Goal: Task Accomplishment & Management: Manage account settings

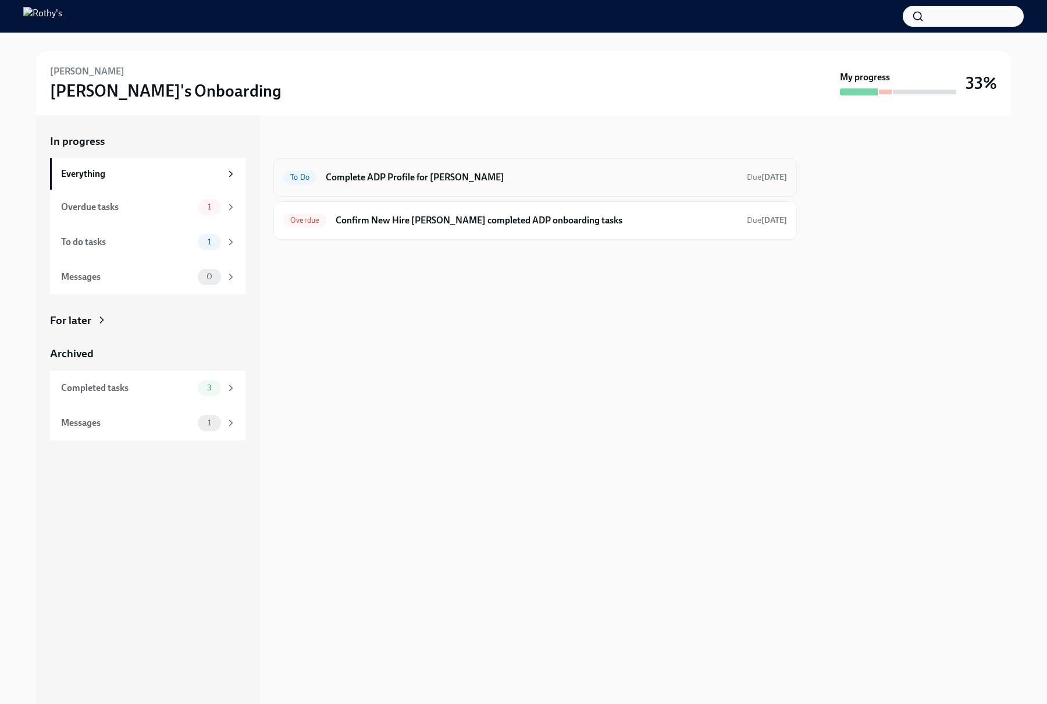
click at [394, 180] on h6 "Complete ADP Profile for Aaliyah Cabais" at bounding box center [532, 177] width 412 height 13
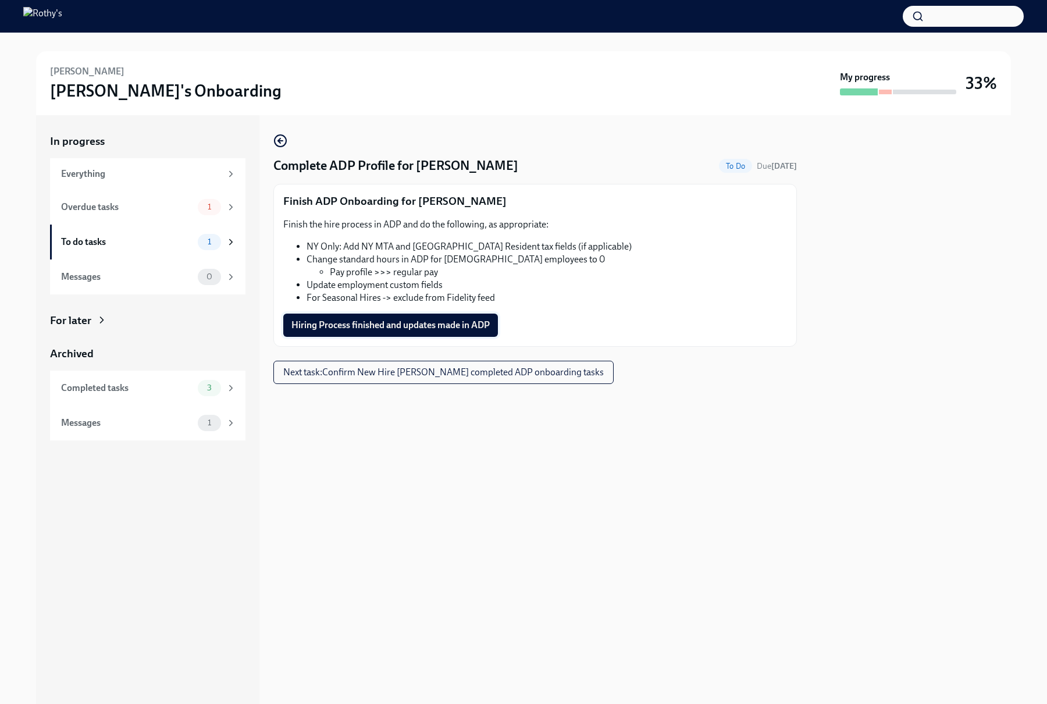
click at [429, 322] on span "Hiring Process finished and updates made in ADP" at bounding box center [390, 325] width 198 height 12
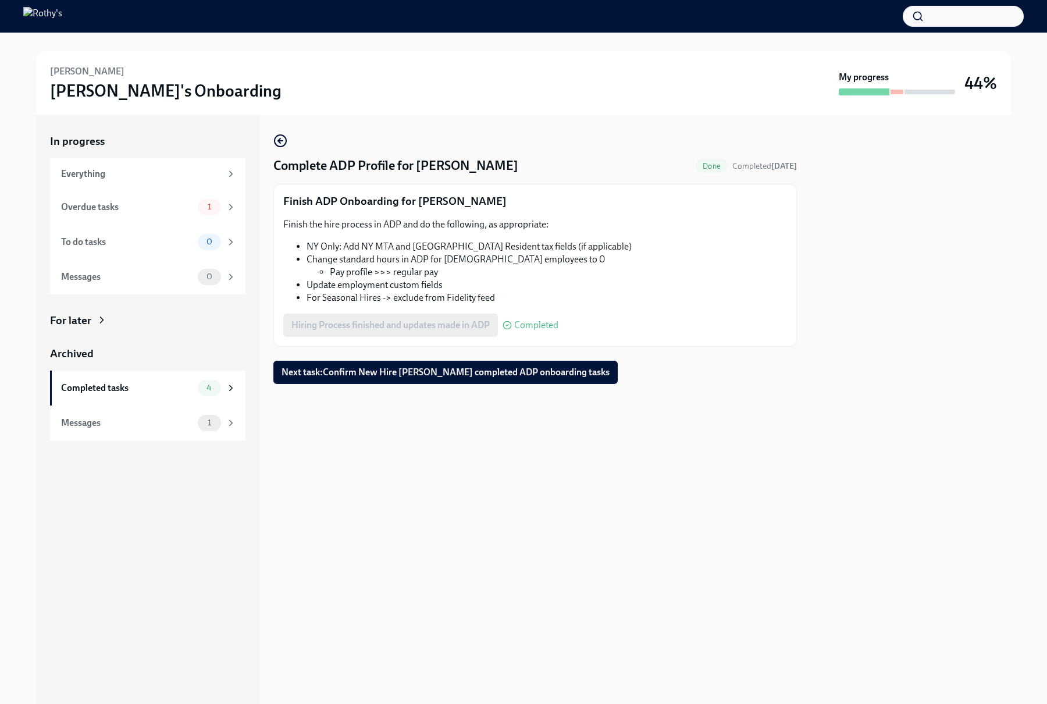
click at [396, 378] on button "Next task : Confirm New Hire Aaliyah Cabais completed ADP onboarding tasks" at bounding box center [445, 372] width 344 height 23
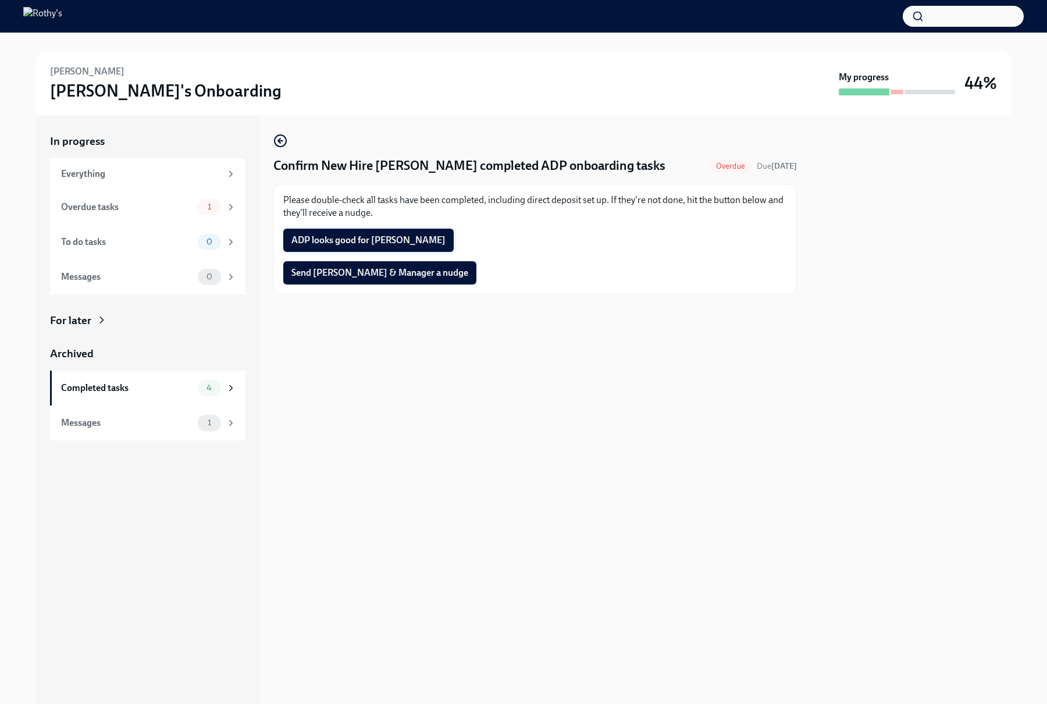
click at [352, 243] on span "ADP looks good for Aaliyah" at bounding box center [368, 240] width 154 height 12
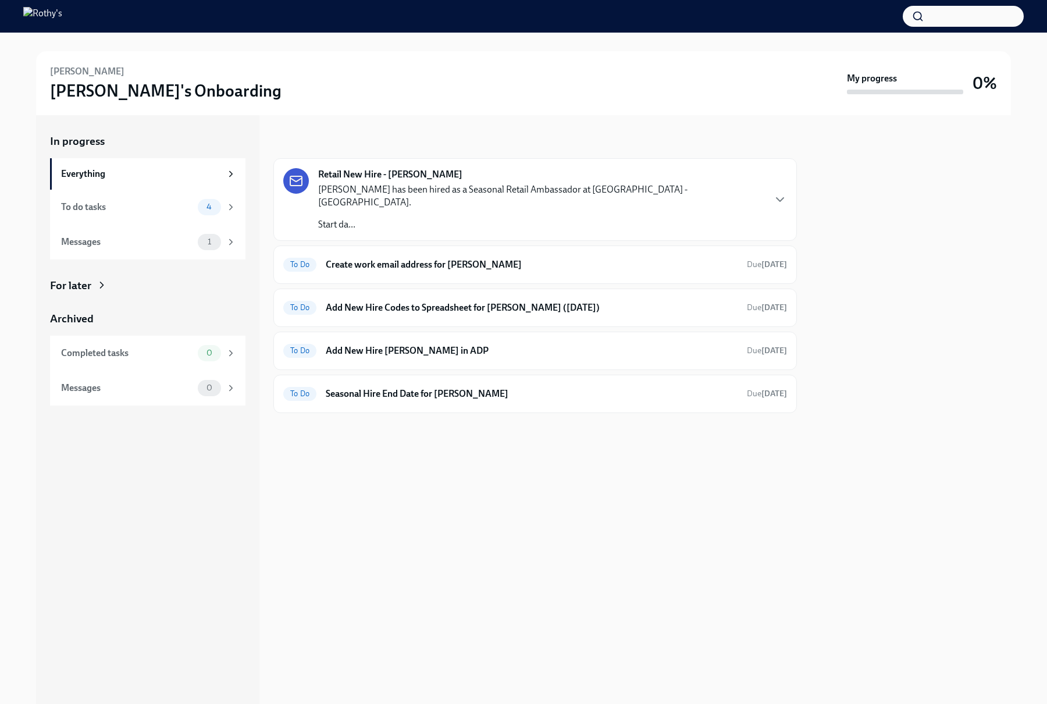
click at [376, 186] on p "Supritha Arsikere has been hired as a Seasonal Retail Ambassador at North Park …" at bounding box center [541, 196] width 446 height 26
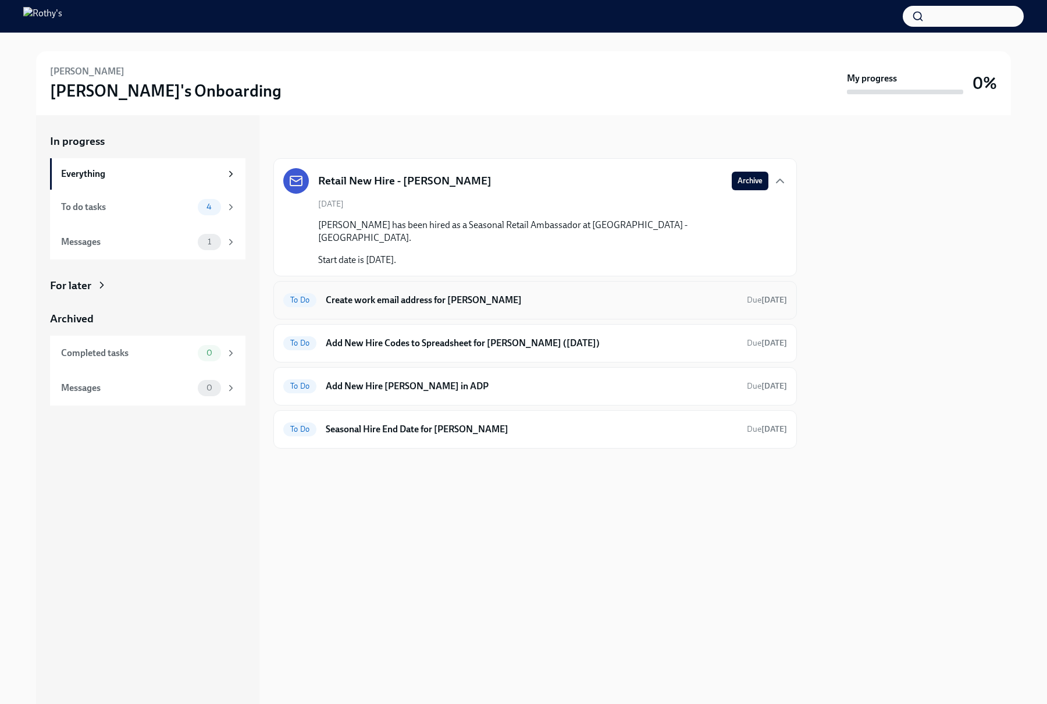
click at [390, 294] on h6 "Create work email address for Supritha Arsikere" at bounding box center [532, 300] width 412 height 13
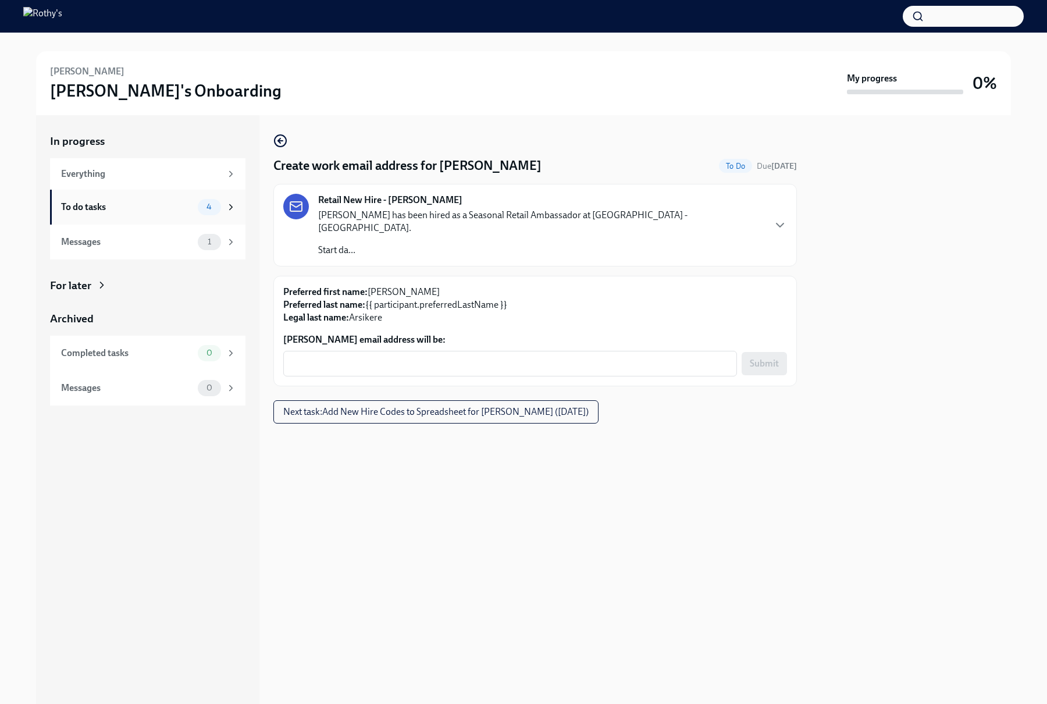
click at [215, 210] on span "4" at bounding box center [208, 206] width 19 height 9
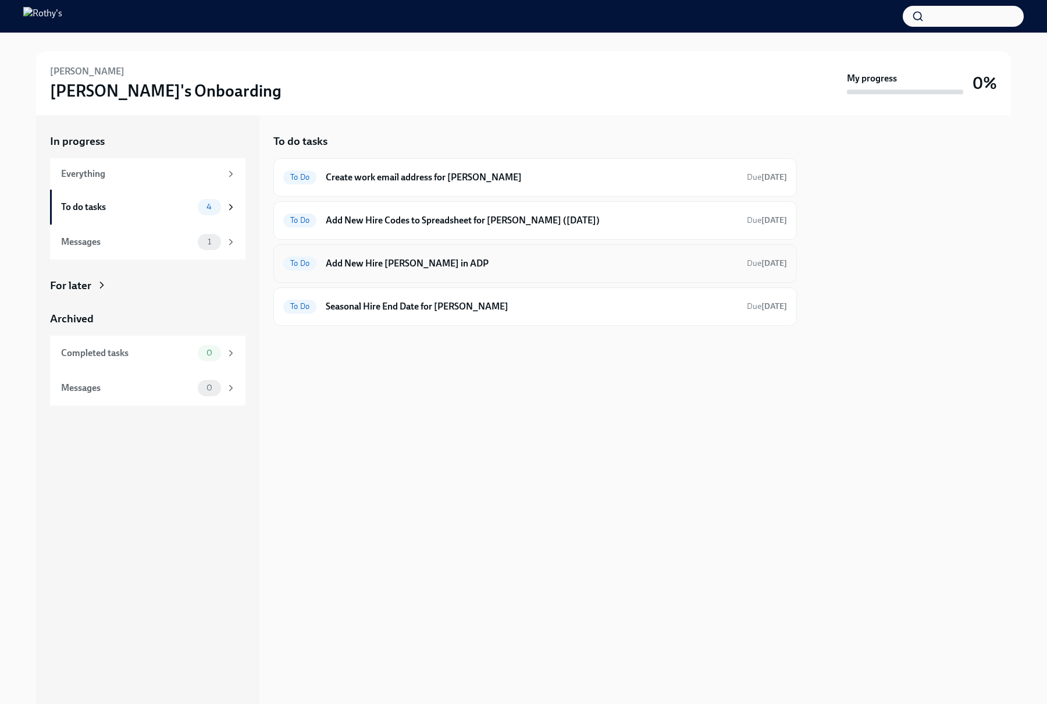
click at [393, 263] on h6 "Add New Hire Supritha Arsikere in ADP" at bounding box center [532, 263] width 412 height 13
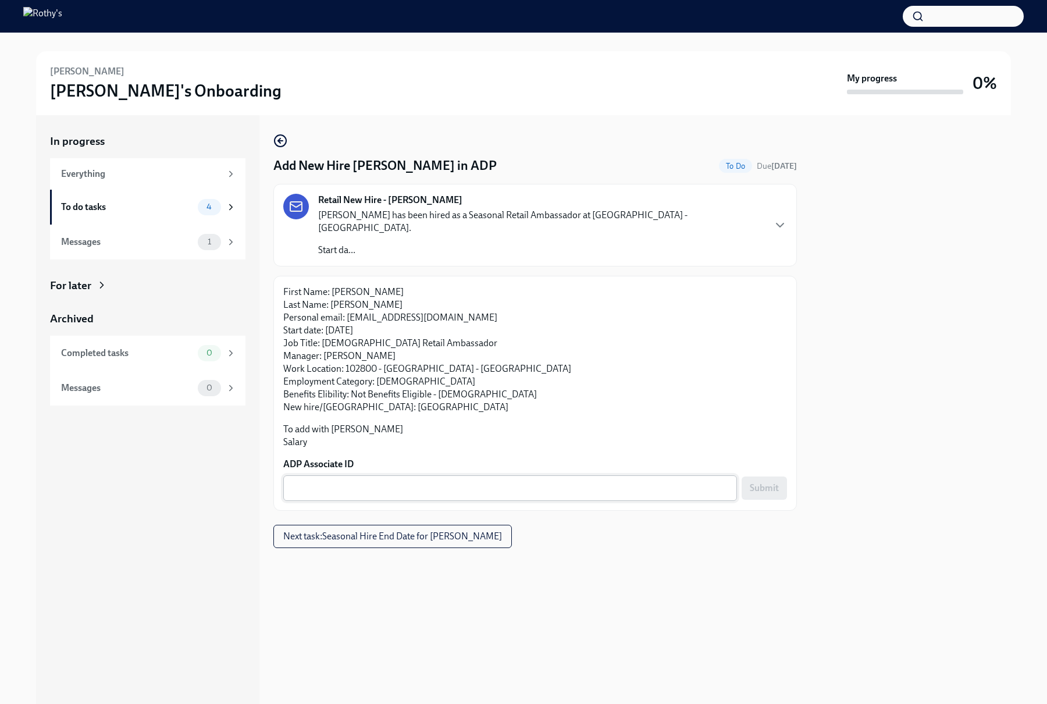
click at [395, 481] on textarea "ADP Associate ID" at bounding box center [510, 488] width 440 height 14
paste textarea "42ZOXURQP"
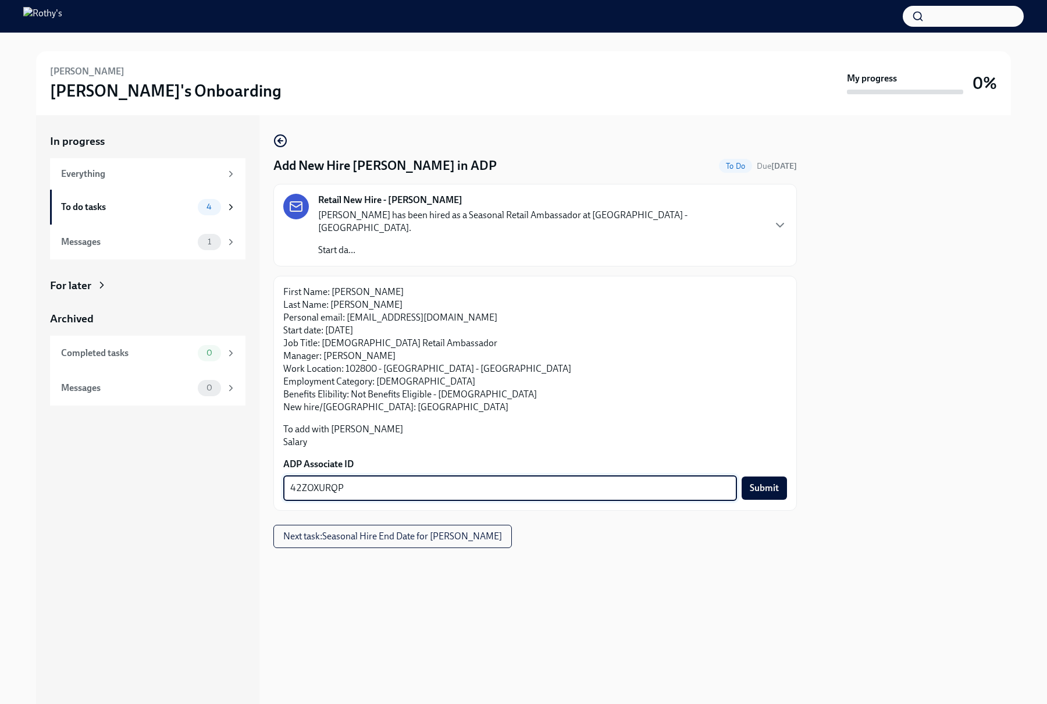
type textarea "42ZOXURQP"
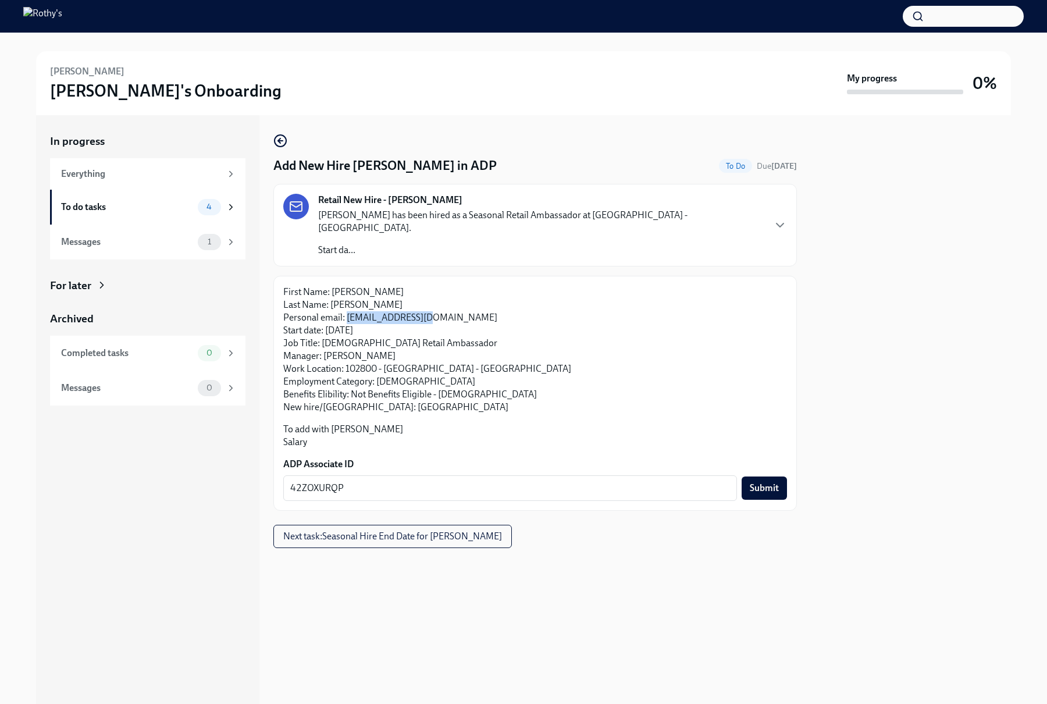
drag, startPoint x: 431, startPoint y: 303, endPoint x: 347, endPoint y: 307, distance: 83.9
click at [347, 307] on p "First Name: Supritha Last Name: Arsikere Personal email: sup_ark@yahoo.com Star…" at bounding box center [535, 350] width 504 height 128
copy p "sup_ark@yahoo.com"
click at [764, 482] on span "Submit" at bounding box center [764, 488] width 29 height 12
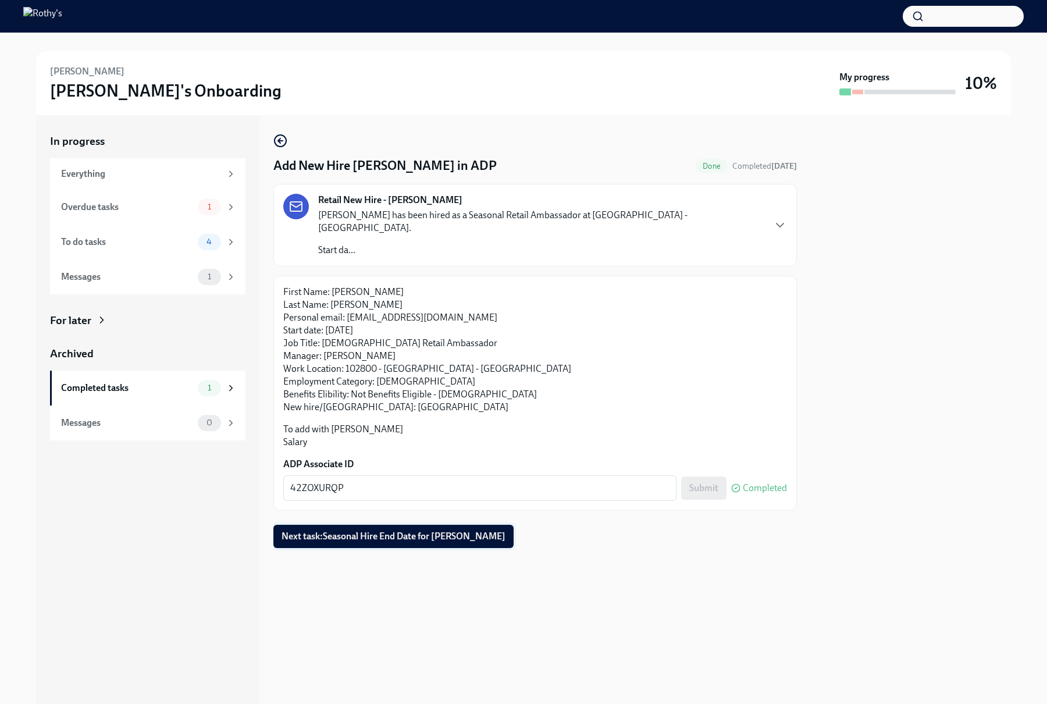
click at [328, 530] on span "Next task : Seasonal Hire End Date for Supritha Arsikere" at bounding box center [393, 536] width 224 height 12
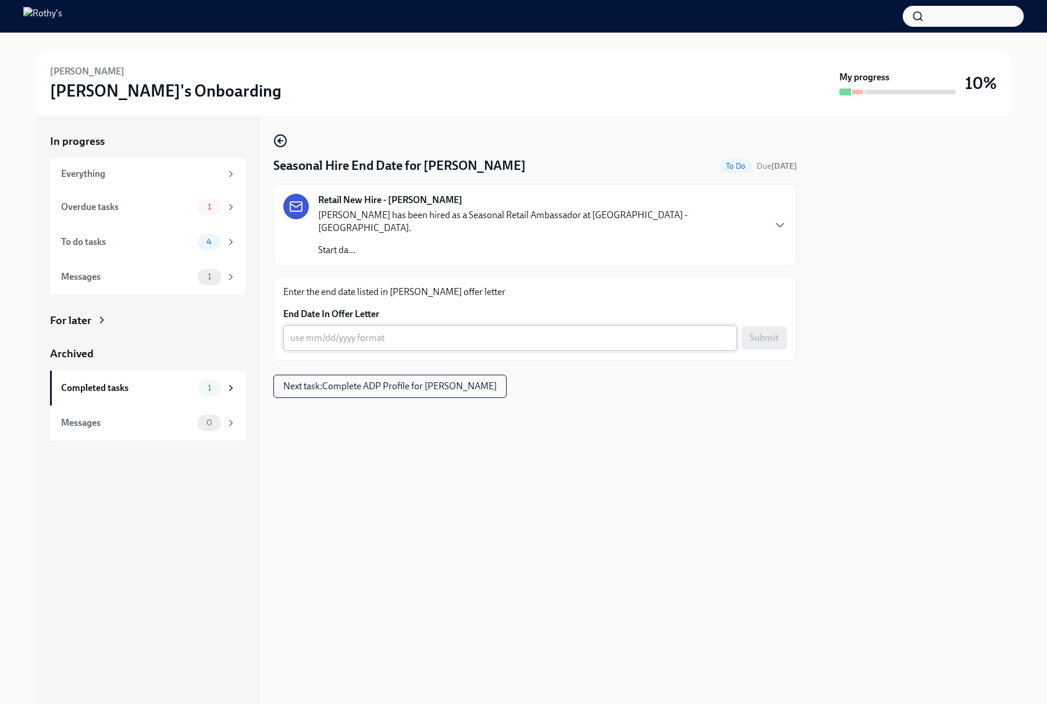
click at [425, 331] on textarea "End Date In Offer Letter" at bounding box center [510, 338] width 440 height 14
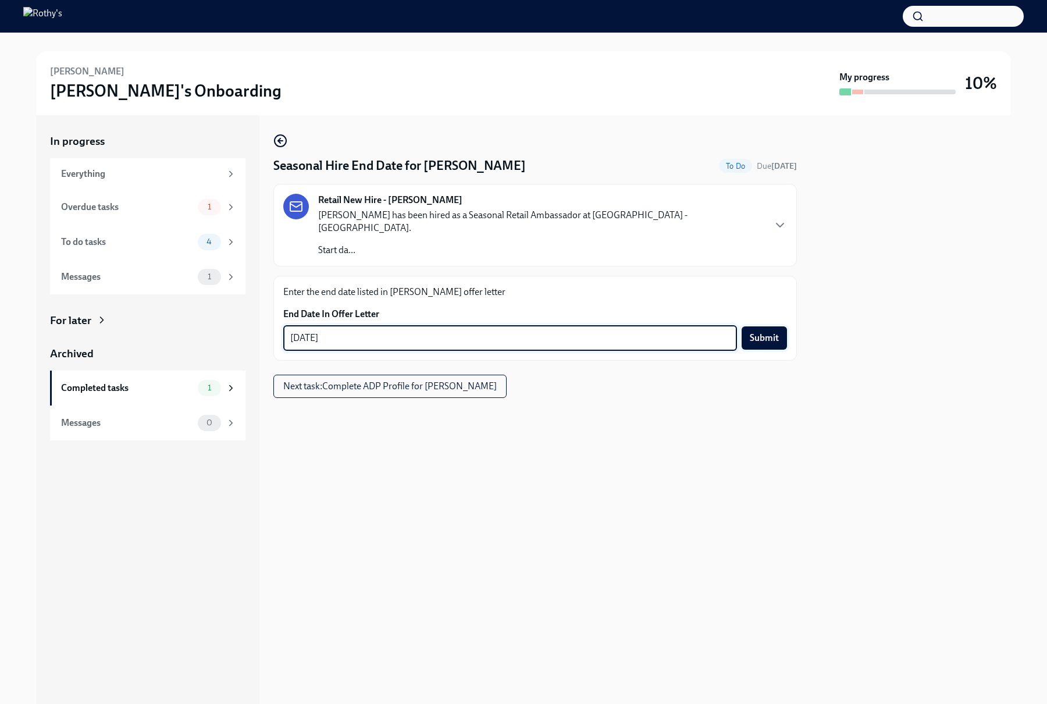
type textarea "01/08/2026"
click at [778, 326] on button "Submit" at bounding box center [764, 337] width 45 height 23
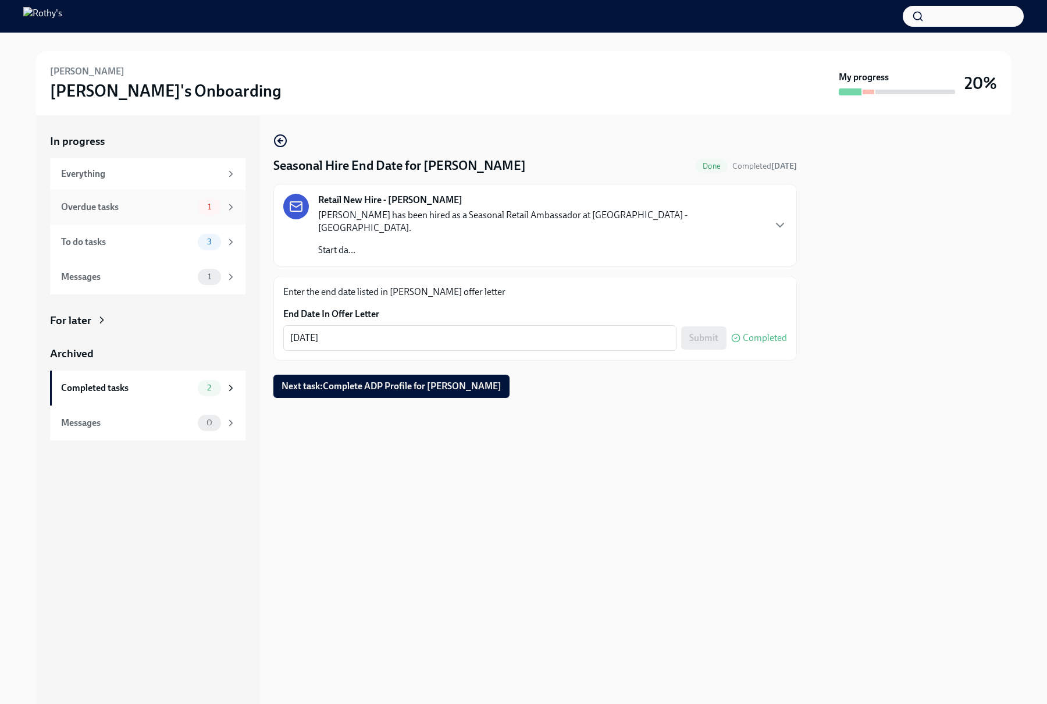
click at [204, 213] on div "1" at bounding box center [209, 207] width 23 height 16
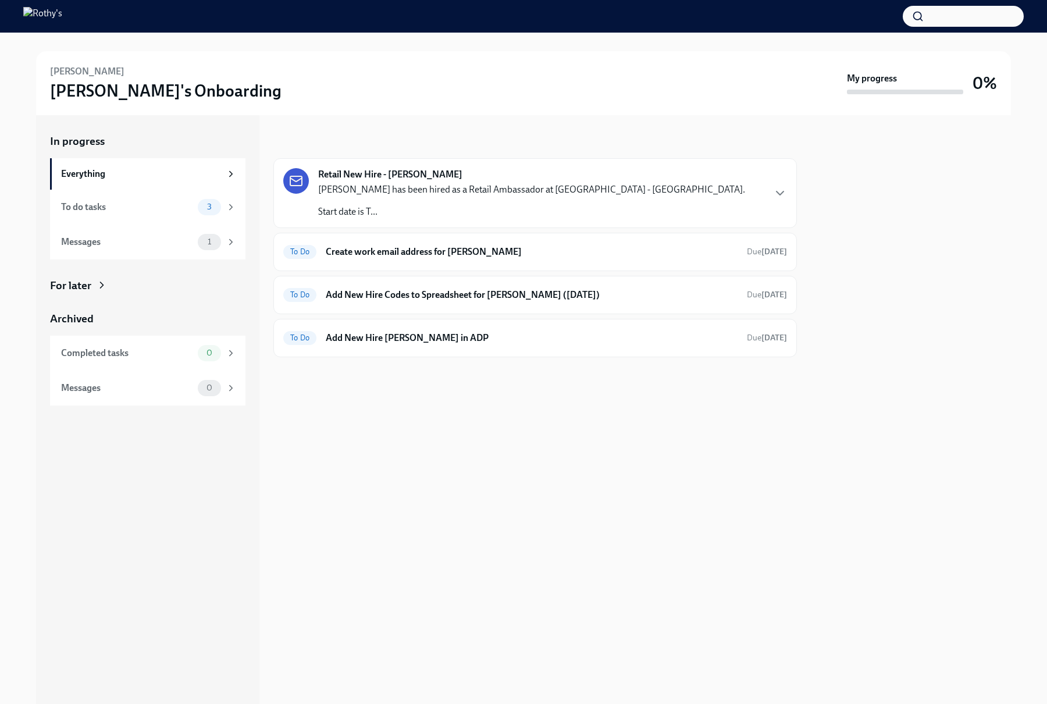
click at [463, 176] on div "Retail New Hire - Marlen Rivera Marlen Rivera has been hired as a Retail Ambass…" at bounding box center [531, 193] width 427 height 50
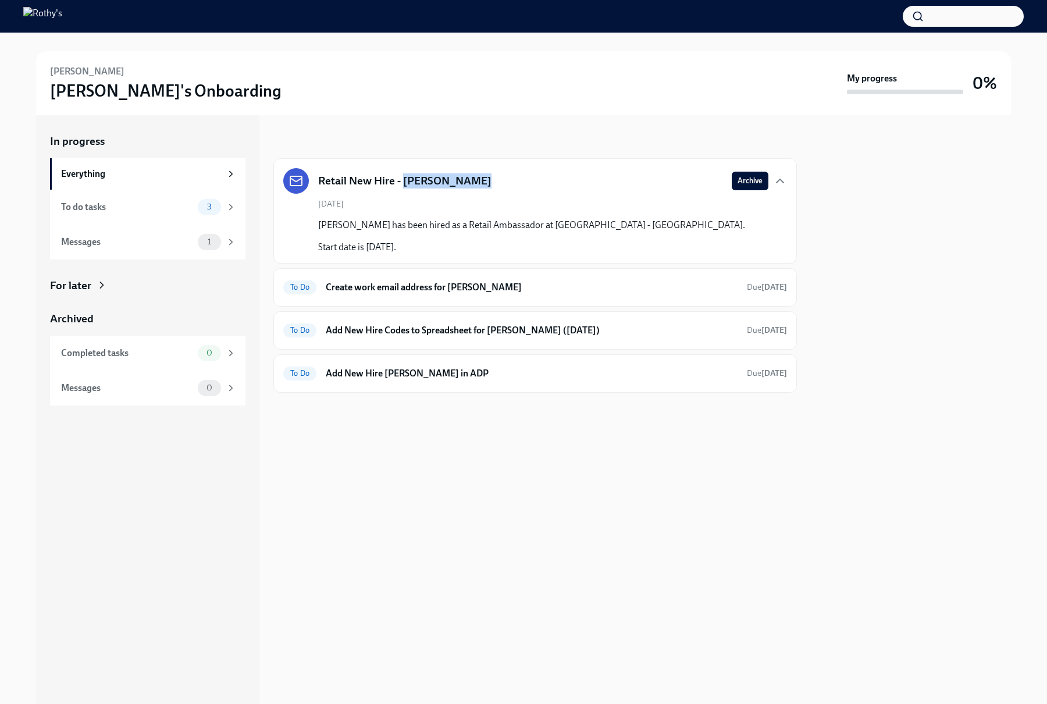
drag, startPoint x: 475, startPoint y: 175, endPoint x: 405, endPoint y: 180, distance: 70.0
click at [405, 180] on div "Retail New Hire - Marlen Rivera Archive" at bounding box center [535, 181] width 504 height 26
copy h5 "Marlen Rivera"
click at [541, 368] on h6 "Add New Hire Marlen Rivera in ADP" at bounding box center [532, 373] width 412 height 13
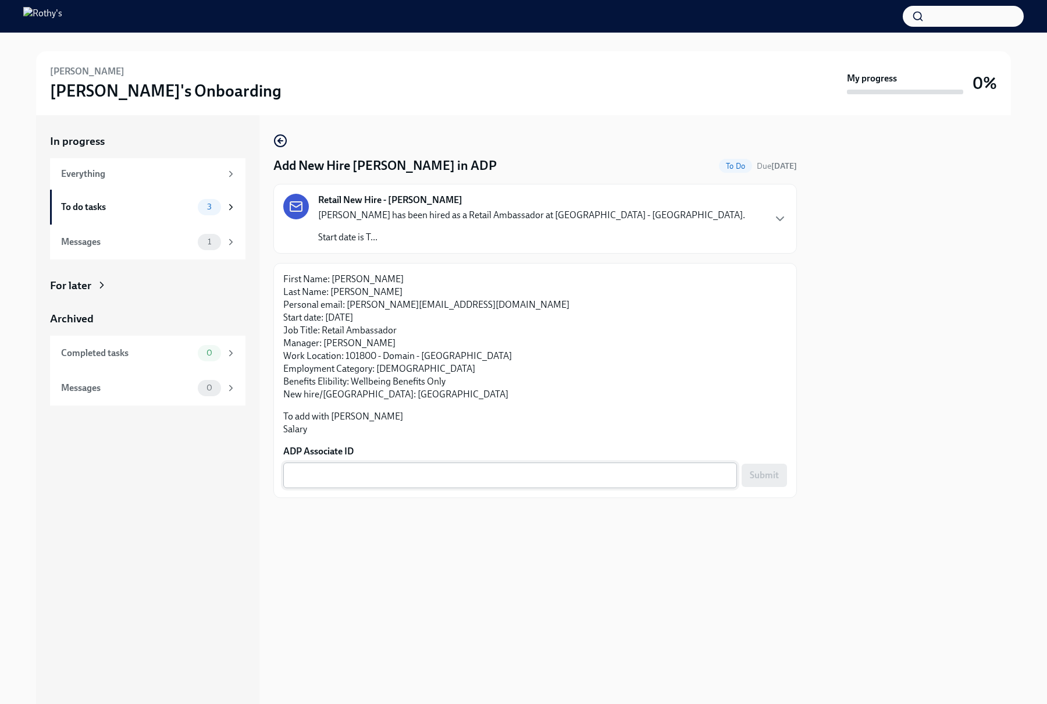
click at [465, 468] on textarea "ADP Associate ID" at bounding box center [510, 475] width 440 height 14
paste textarea "G4NDH9QJS"
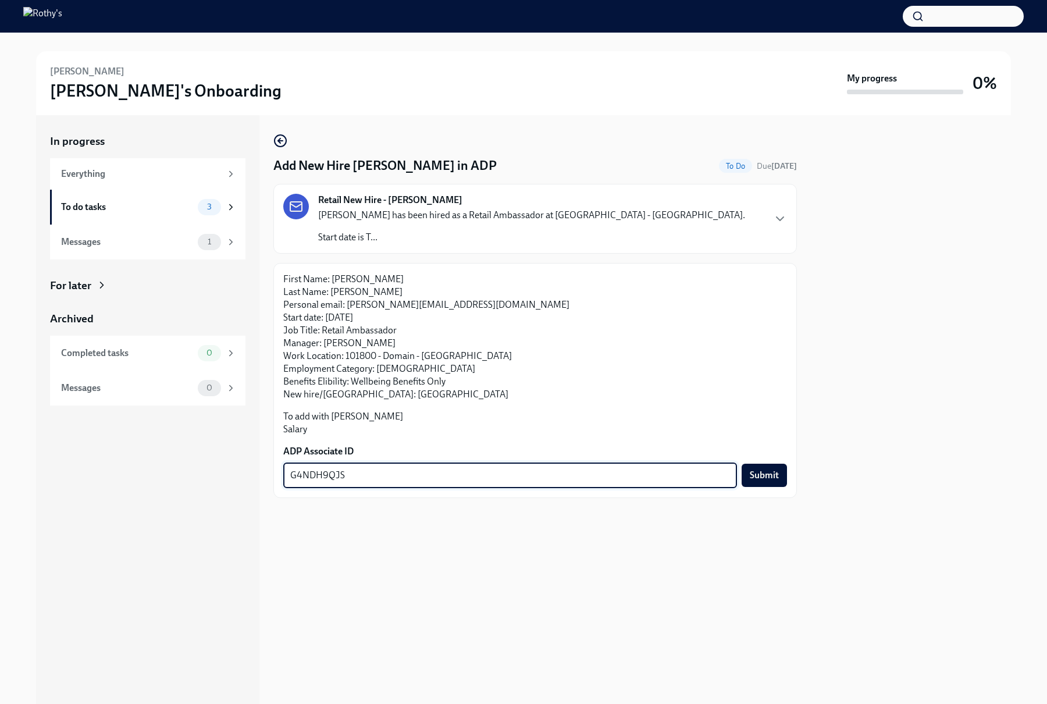
type textarea "G4NDH9QJS"
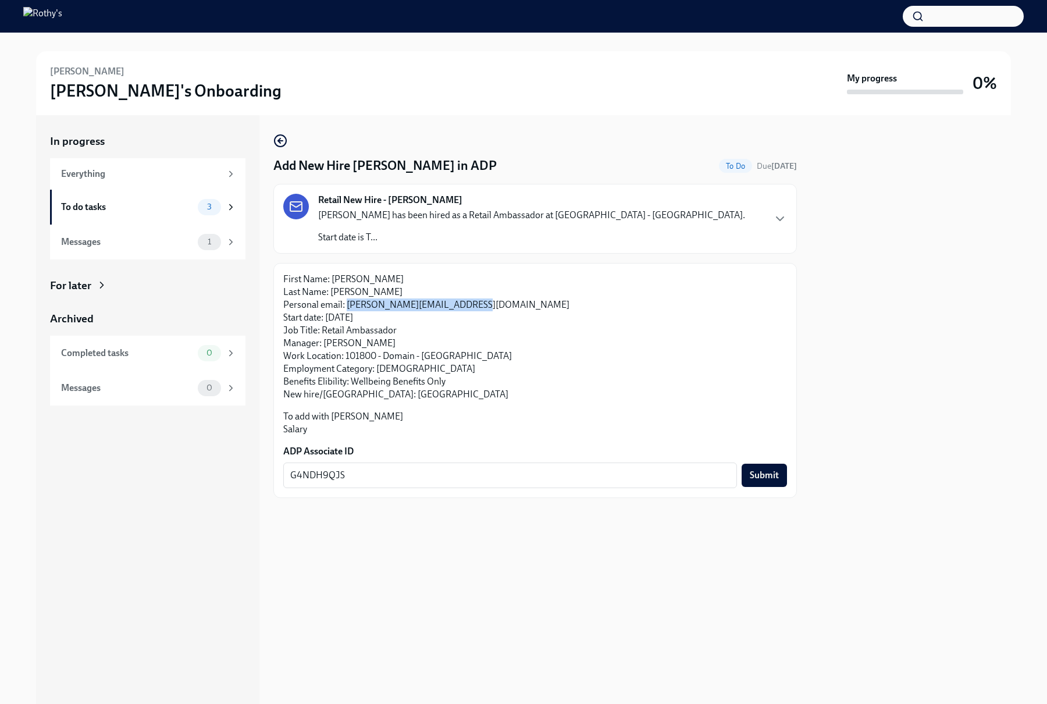
drag, startPoint x: 473, startPoint y: 304, endPoint x: 345, endPoint y: 308, distance: 128.0
click at [345, 308] on p "First Name: Marlen Last Name: Rivera Personal email: rivera.marlen2003@gmail.co…" at bounding box center [535, 337] width 504 height 128
copy p "rivera.marlen2003@gmail.com"
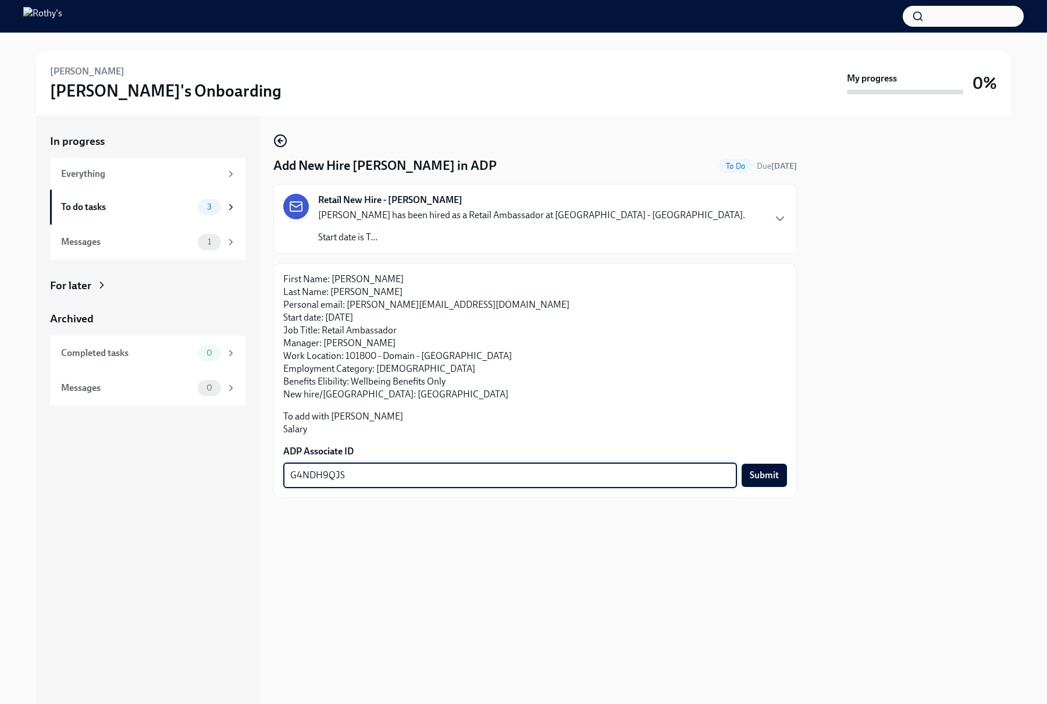
drag, startPoint x: 422, startPoint y: 479, endPoint x: 273, endPoint y: 474, distance: 149.0
click at [273, 474] on div "First Name: Marlen Last Name: Rivera Personal email: rivera.marlen2003@gmail.co…" at bounding box center [534, 380] width 523 height 235
click at [767, 473] on span "Submit" at bounding box center [764, 475] width 29 height 12
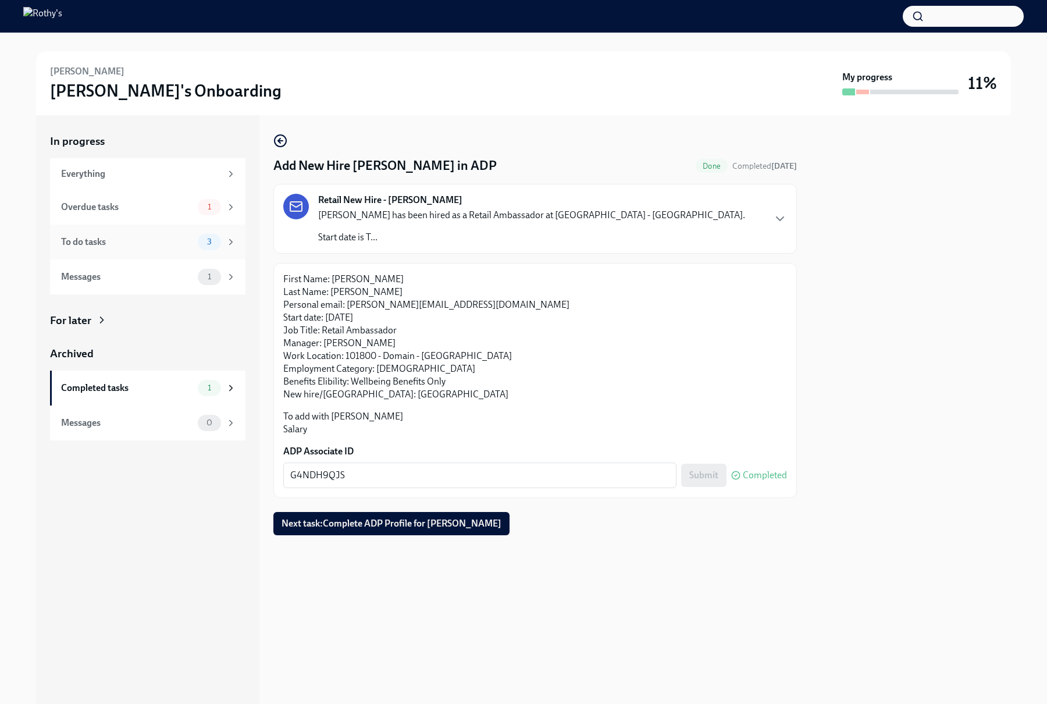
click at [124, 245] on div "To do tasks" at bounding box center [127, 242] width 132 height 13
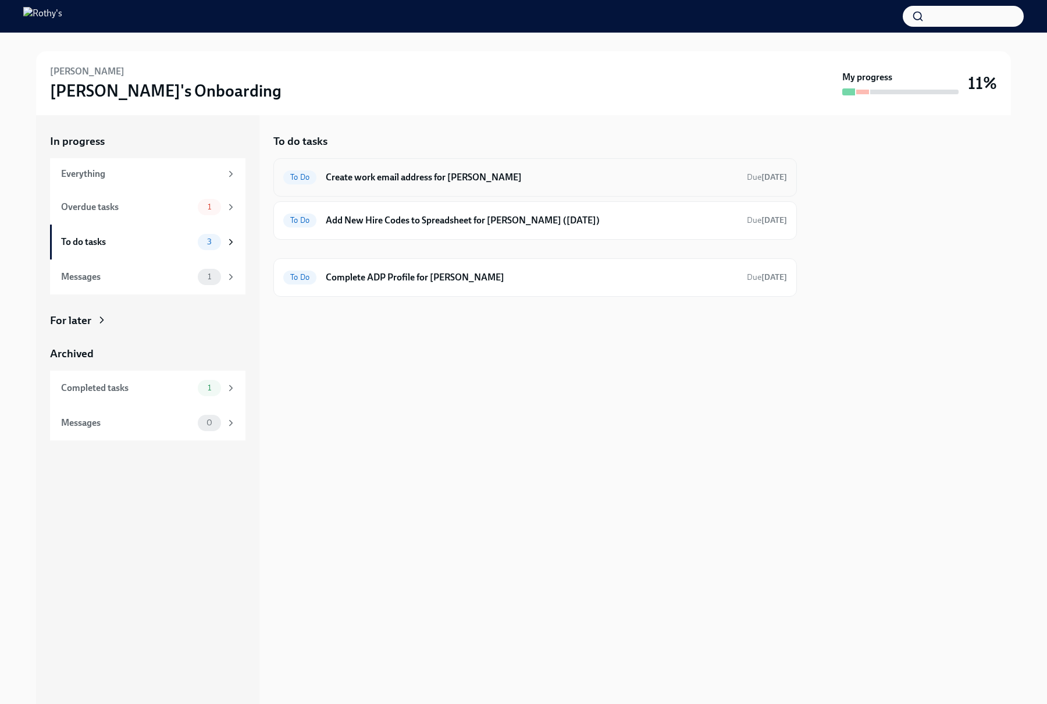
click at [423, 184] on div "To Do Create work email address for Marlen Rivera Due 14 days ago" at bounding box center [535, 177] width 504 height 19
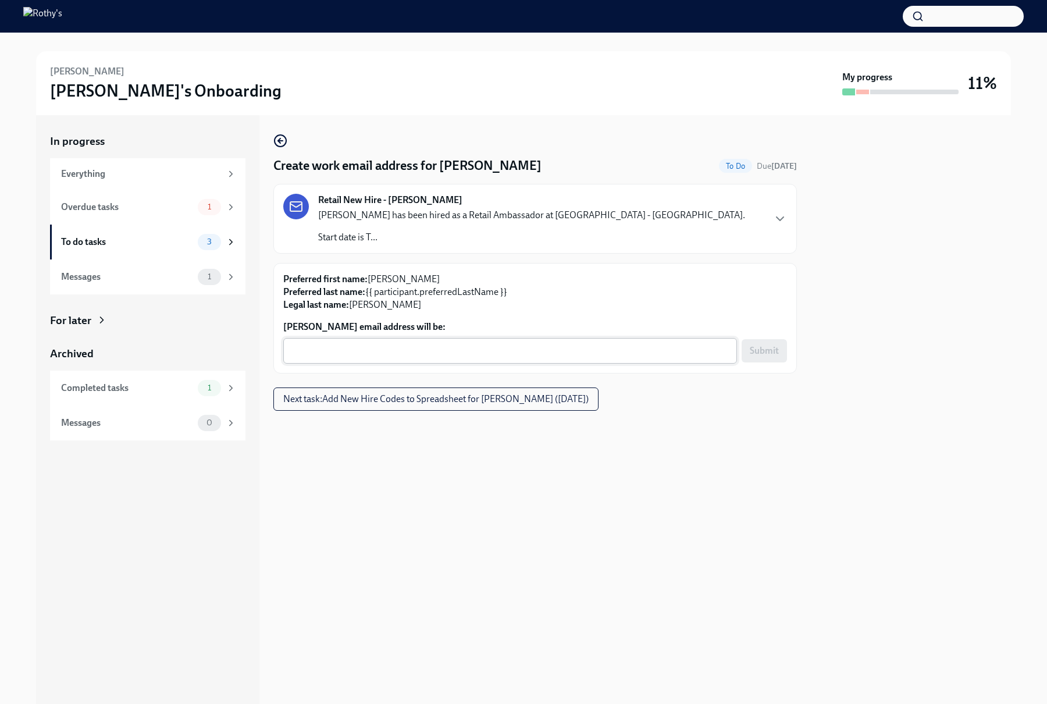
click at [348, 352] on textarea "Marlen Rivera's email address will be:" at bounding box center [510, 351] width 440 height 14
paste textarea "MarlenRivera@rothys.com"
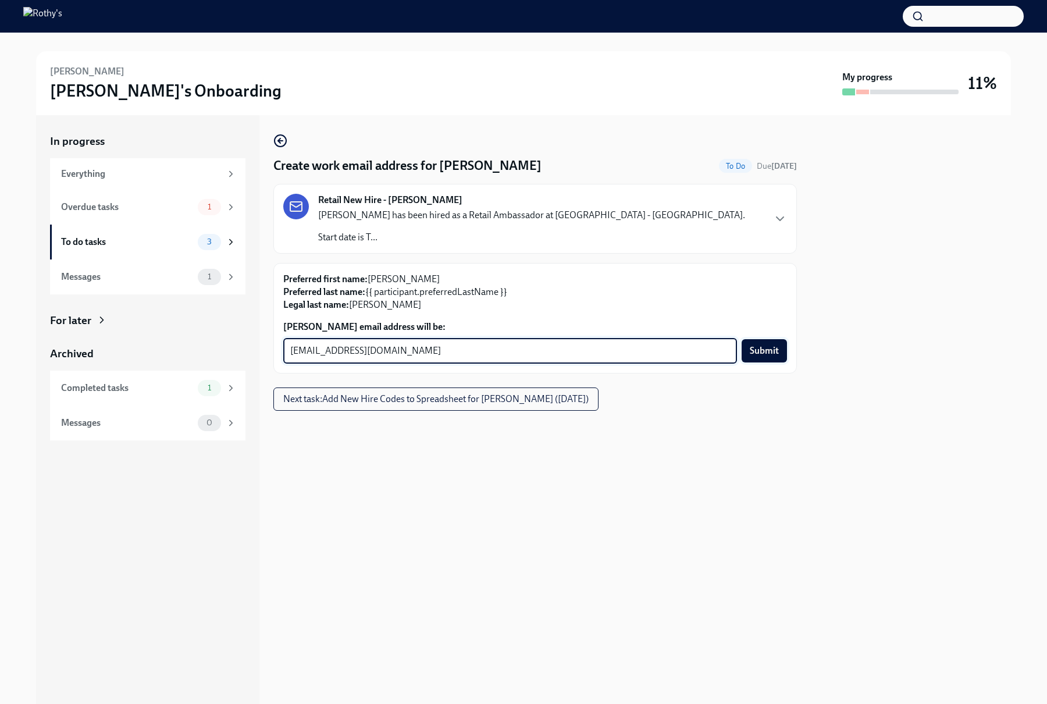
type textarea "MarlenRivera@rothys.com"
click at [765, 354] on span "Submit" at bounding box center [764, 351] width 29 height 12
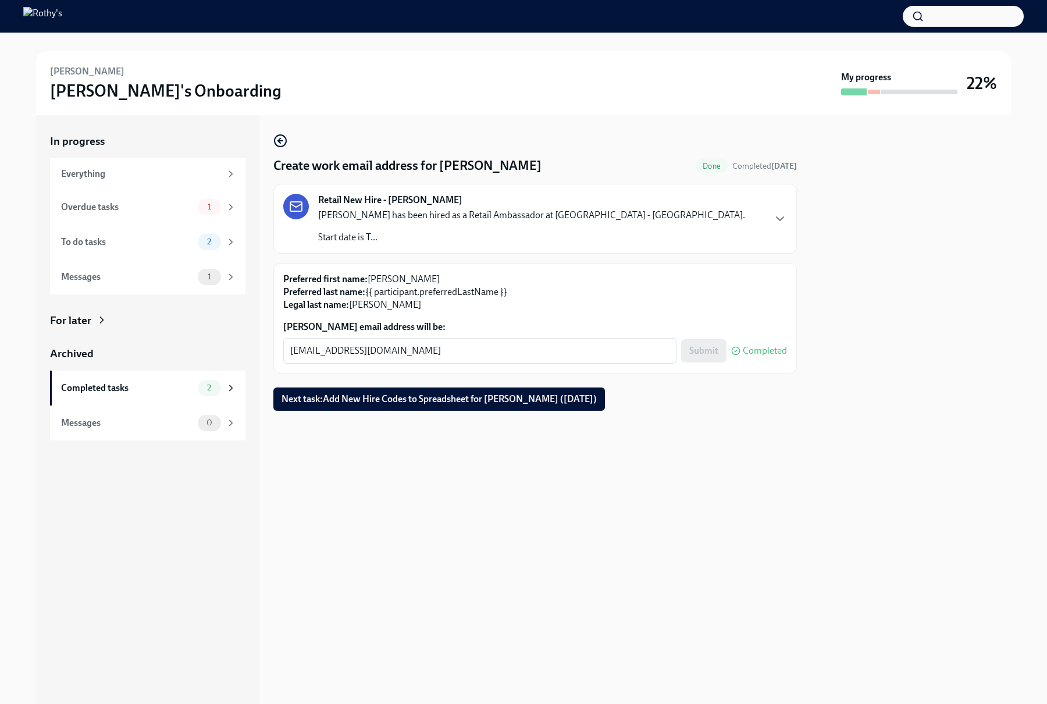
click at [418, 399] on span "Next task : Add New Hire Codes to Spreadsheet for Marlen Rivera (10/07/2025)" at bounding box center [438, 399] width 315 height 12
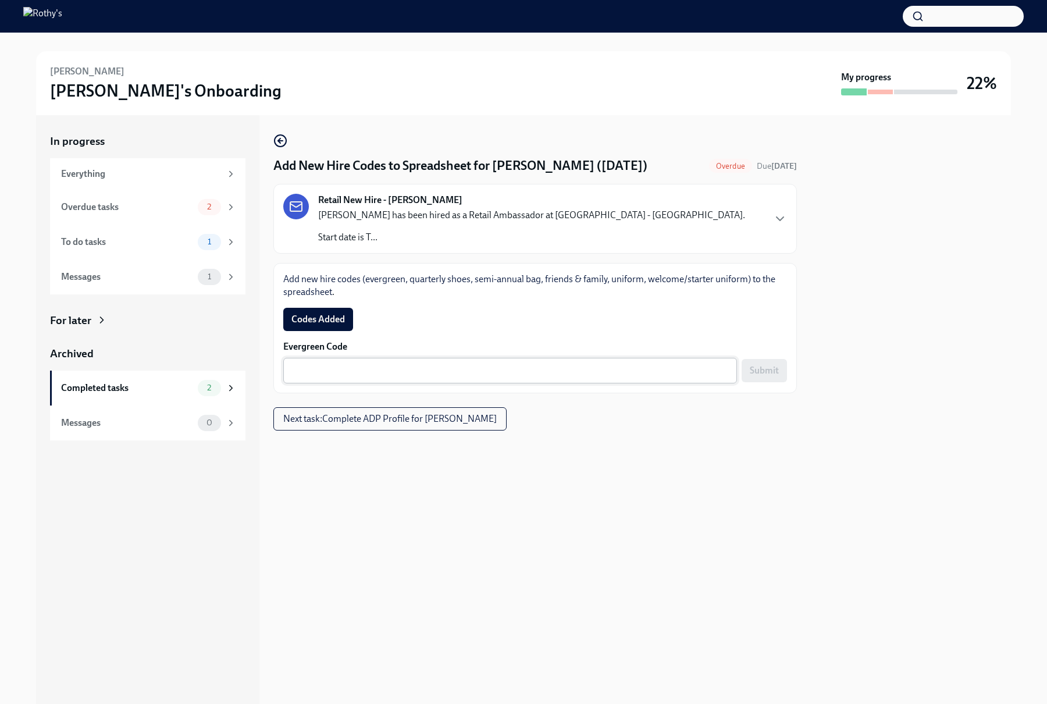
click at [490, 365] on textarea "Evergreen Code" at bounding box center [510, 371] width 440 height 14
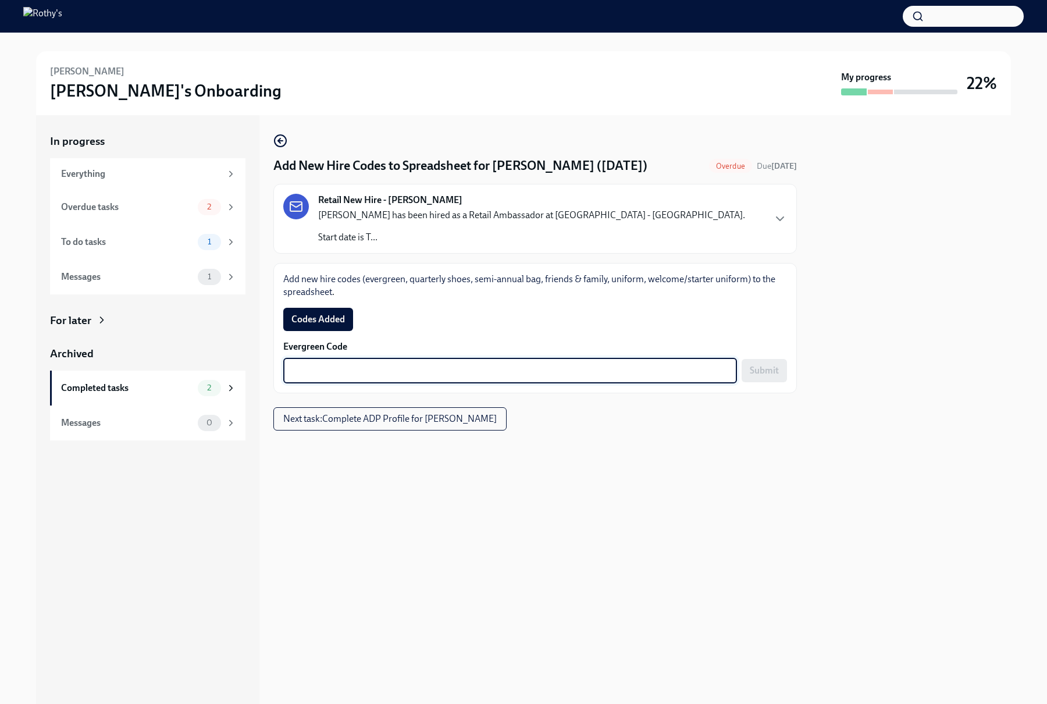
paste textarea "E-FF-TK89ZR"
type textarea "E-FF-TK89ZR"
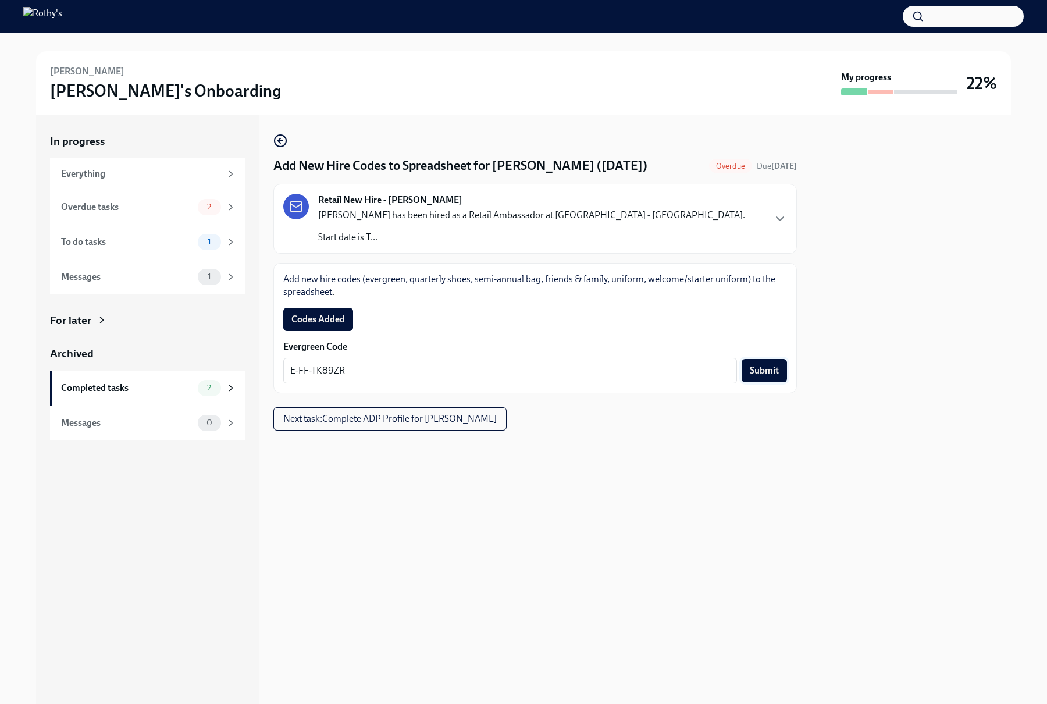
click at [758, 368] on span "Submit" at bounding box center [764, 371] width 29 height 12
click at [319, 315] on span "Codes Added" at bounding box center [318, 319] width 54 height 12
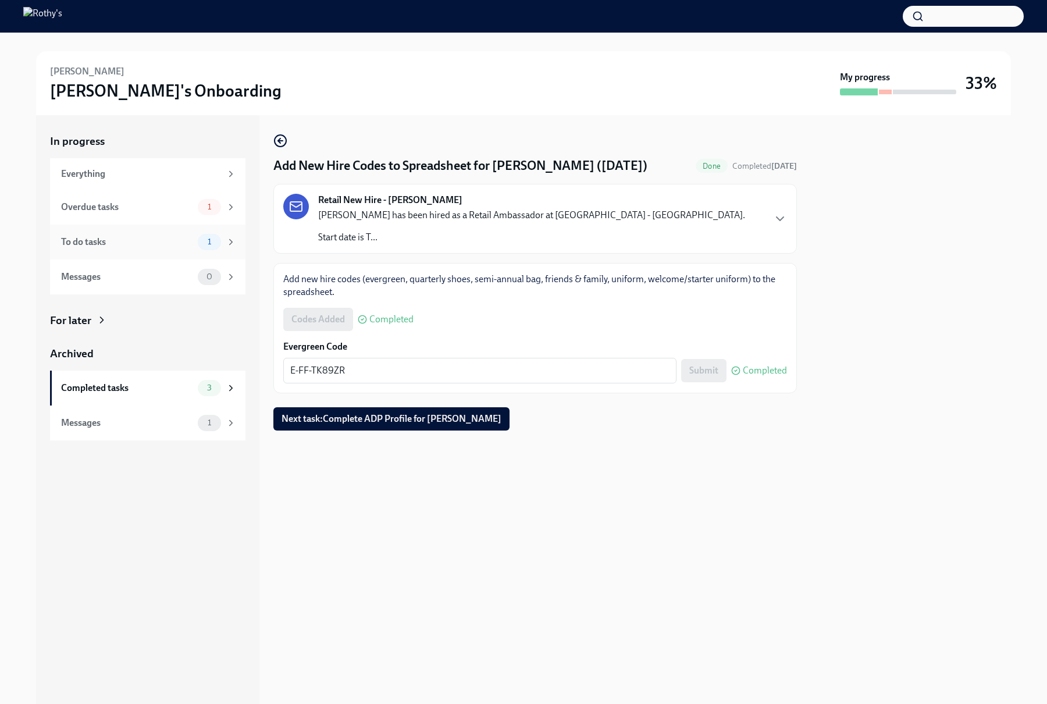
click at [145, 240] on div "To do tasks" at bounding box center [127, 242] width 132 height 13
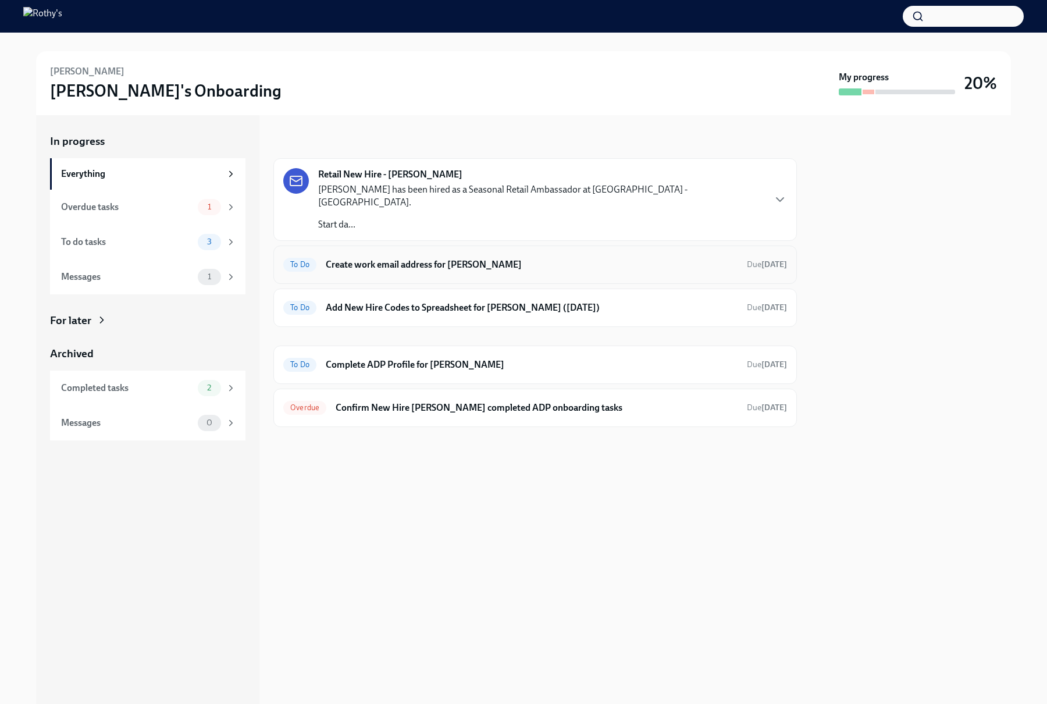
click at [479, 255] on div "To Do Create work email address for [PERSON_NAME] Due [DATE]" at bounding box center [535, 264] width 504 height 19
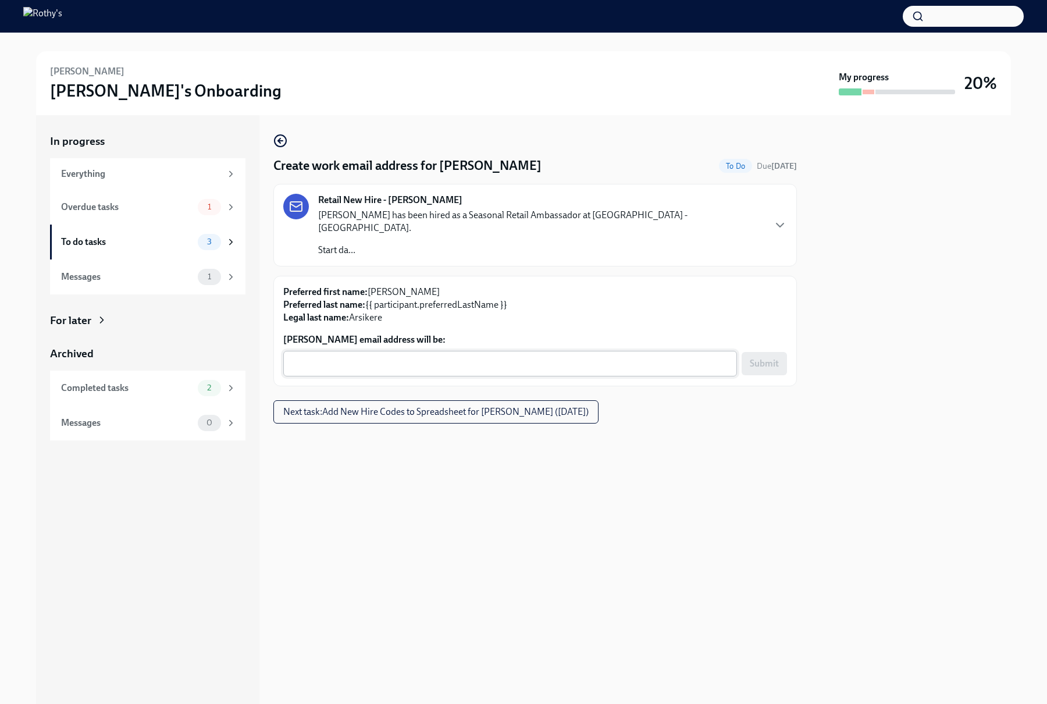
click at [464, 357] on textarea "[PERSON_NAME] email address will be:" at bounding box center [510, 364] width 440 height 14
paste textarea "[EMAIL_ADDRESS][DOMAIN_NAME]"
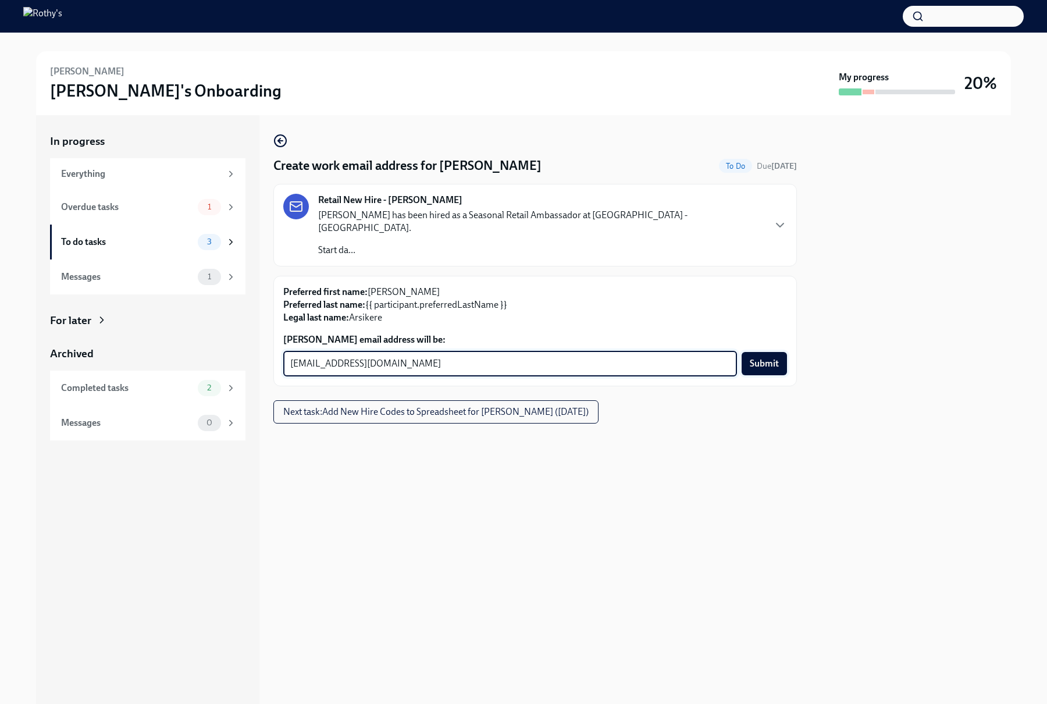
type textarea "[EMAIL_ADDRESS][DOMAIN_NAME]"
click at [755, 358] on span "Submit" at bounding box center [764, 364] width 29 height 12
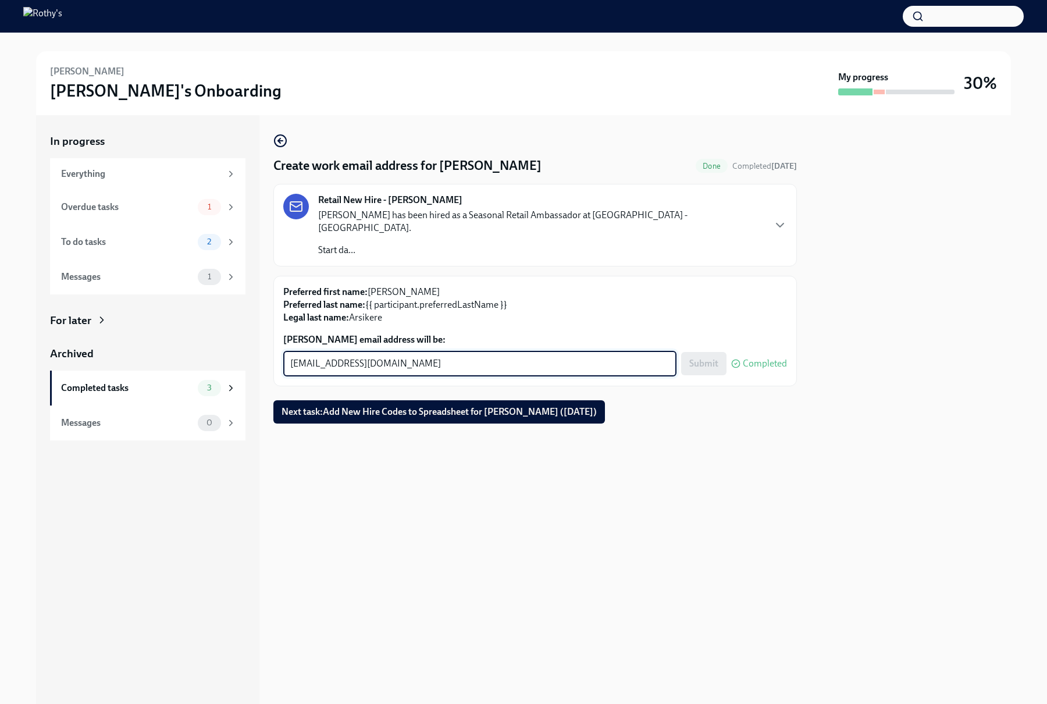
drag, startPoint x: 427, startPoint y: 351, endPoint x: 257, endPoint y: 348, distance: 169.9
click at [257, 348] on div "In progress Everything Overdue tasks 1 To do tasks 2 Messages 1 For later Archi…" at bounding box center [523, 409] width 975 height 589
click at [303, 406] on span "Next task : Add New Hire Codes to Spreadsheet for [PERSON_NAME] ([DATE])" at bounding box center [438, 412] width 315 height 12
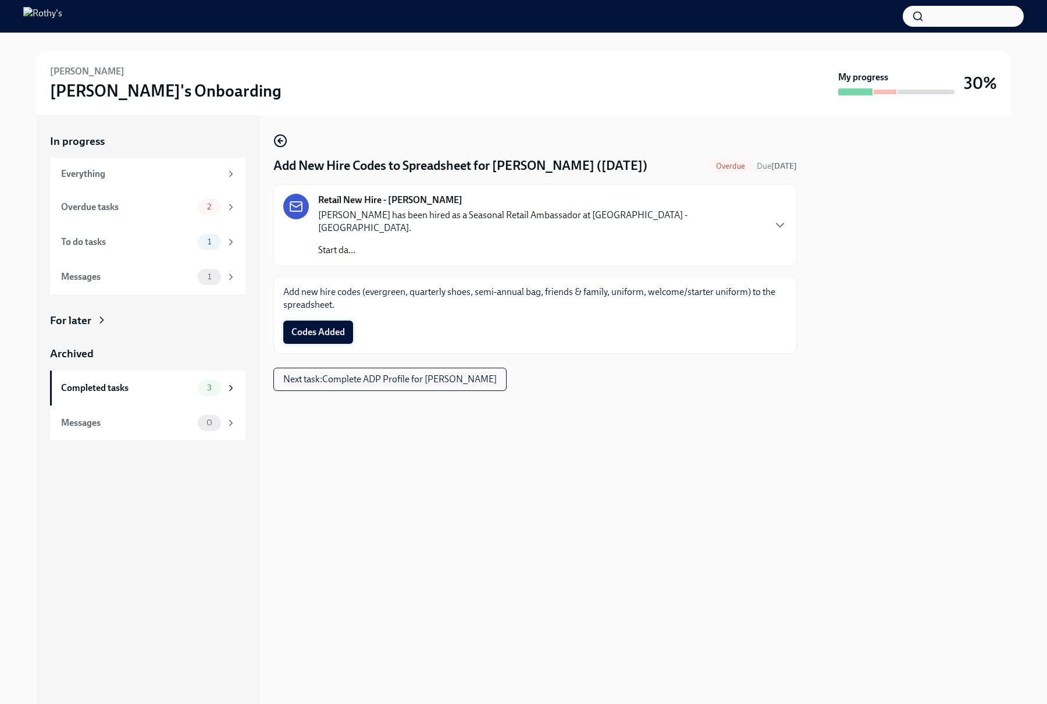
click at [307, 326] on span "Codes Added" at bounding box center [318, 332] width 54 height 12
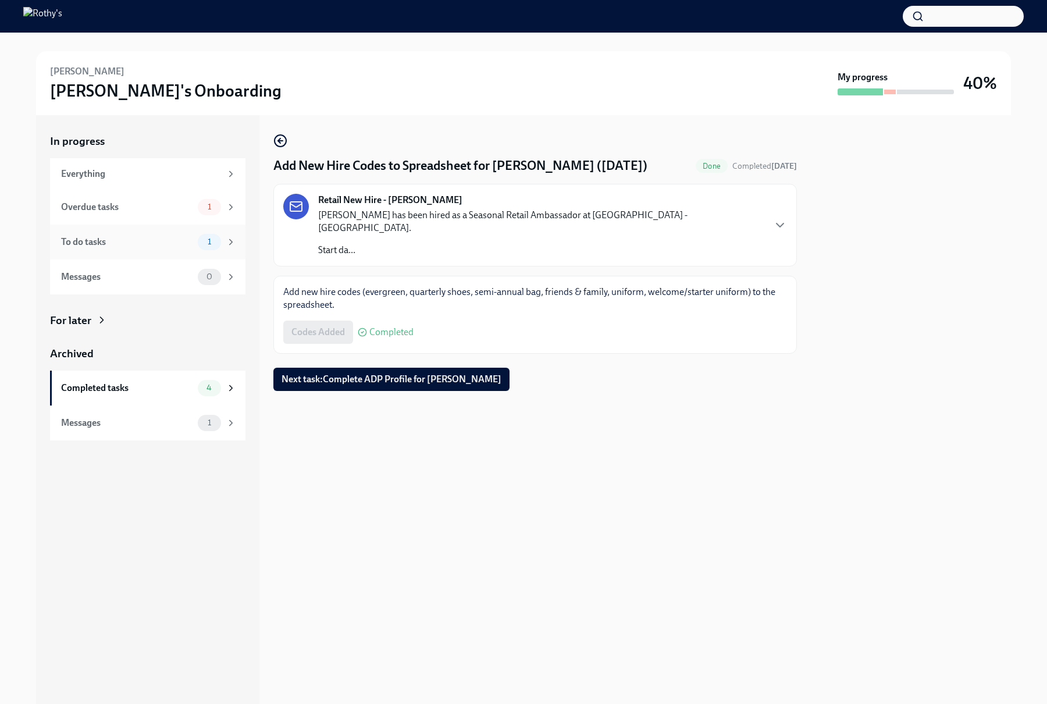
click at [158, 247] on div "To do tasks" at bounding box center [127, 242] width 132 height 13
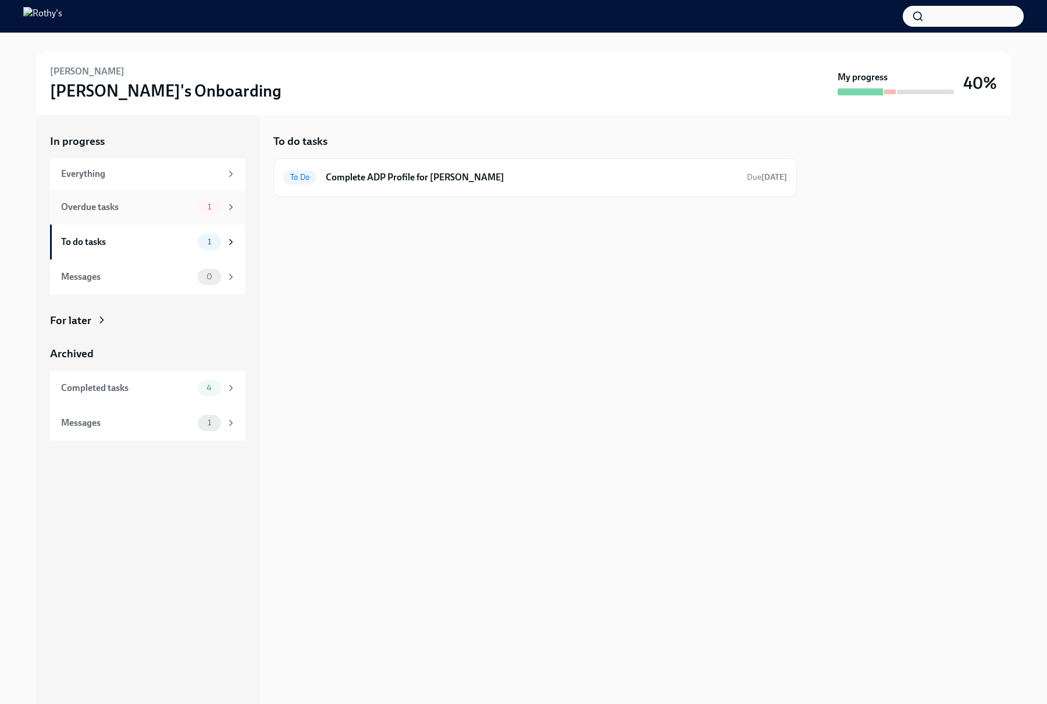
click at [150, 218] on div "Overdue tasks 1" at bounding box center [147, 207] width 195 height 35
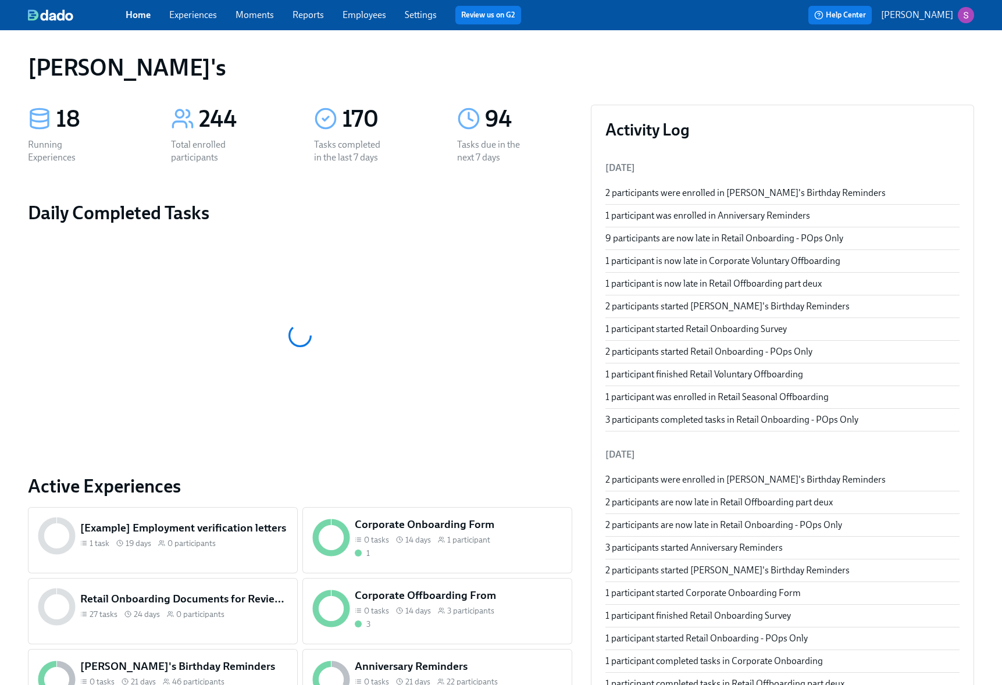
click at [344, 17] on link "Employees" at bounding box center [365, 14] width 44 height 11
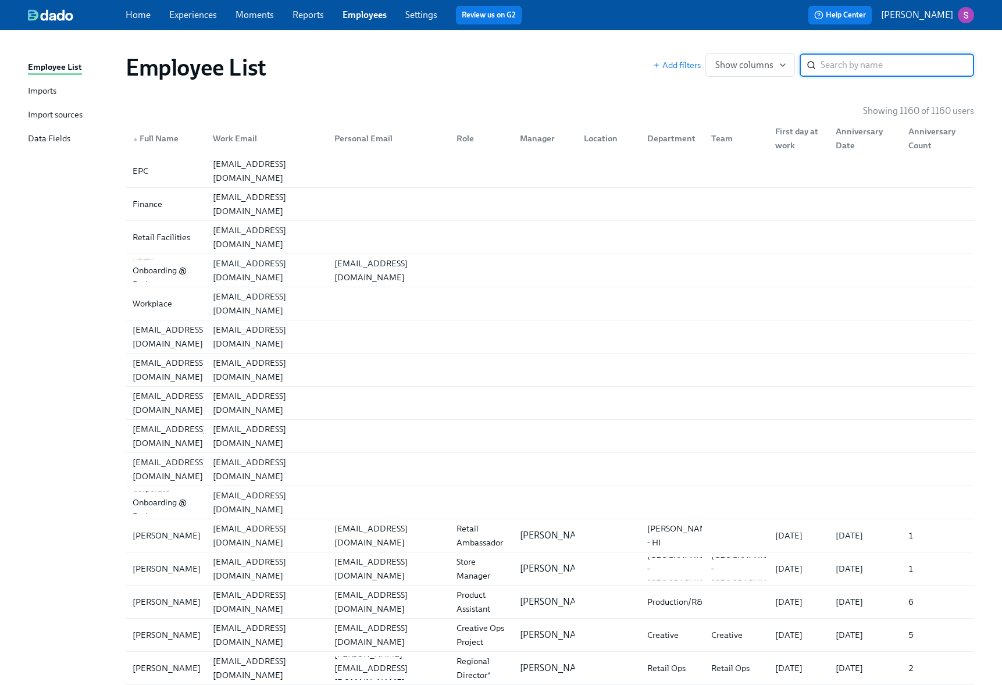
click at [46, 92] on div "Imports" at bounding box center [42, 91] width 28 height 15
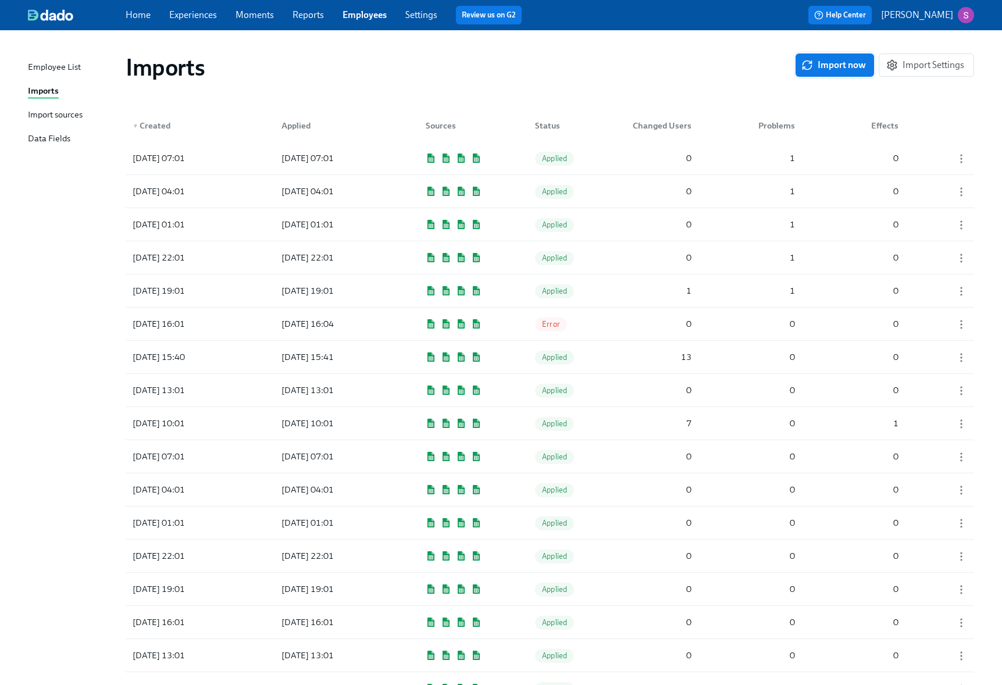
click at [832, 64] on span "Import now" at bounding box center [835, 65] width 62 height 12
click at [537, 158] on span "Pending" at bounding box center [555, 158] width 41 height 9
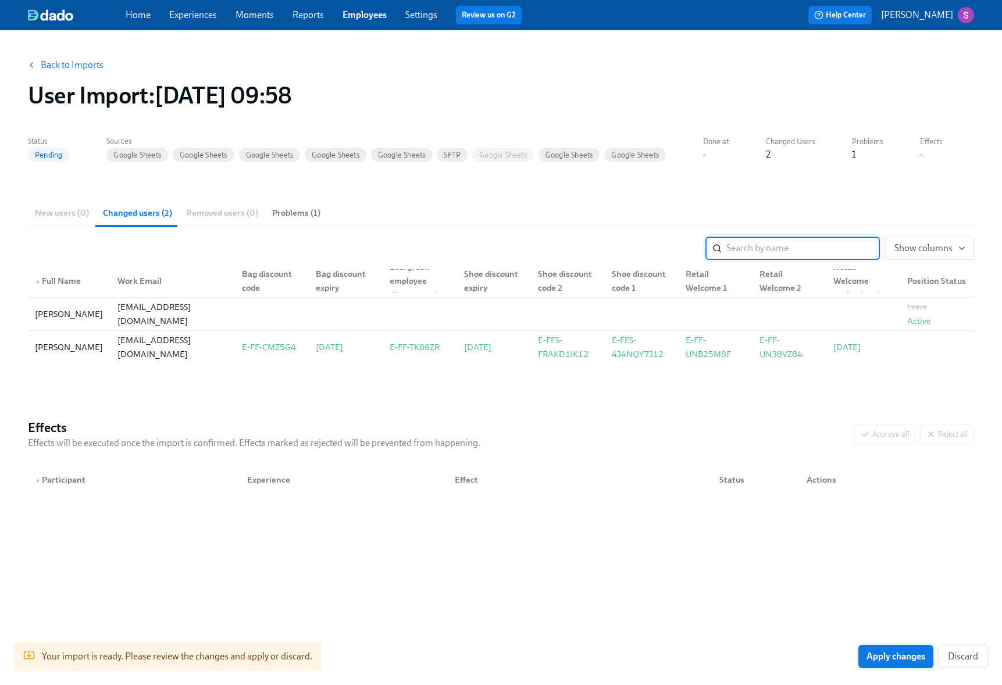
click at [889, 661] on span "Apply changes" at bounding box center [896, 657] width 59 height 12
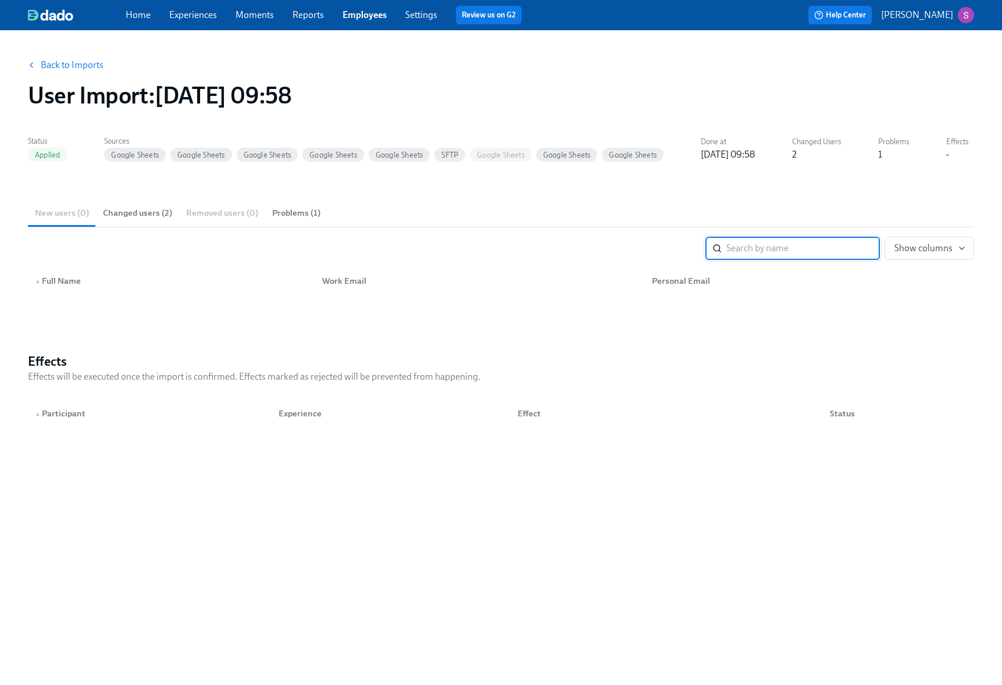
click at [351, 13] on link "Employees" at bounding box center [365, 14] width 44 height 11
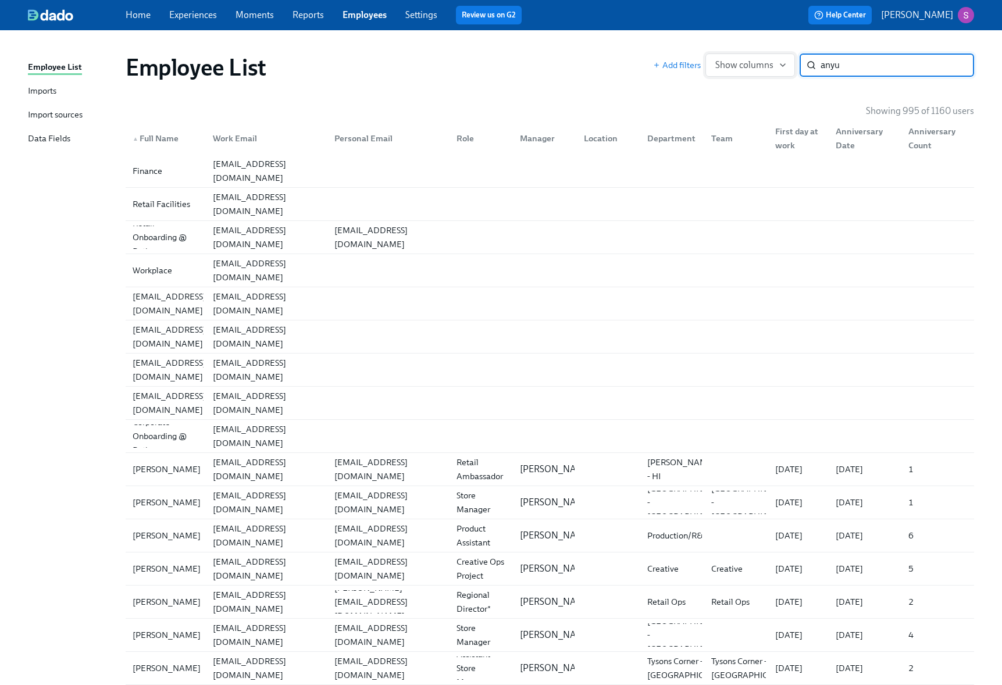
type input "anyu"
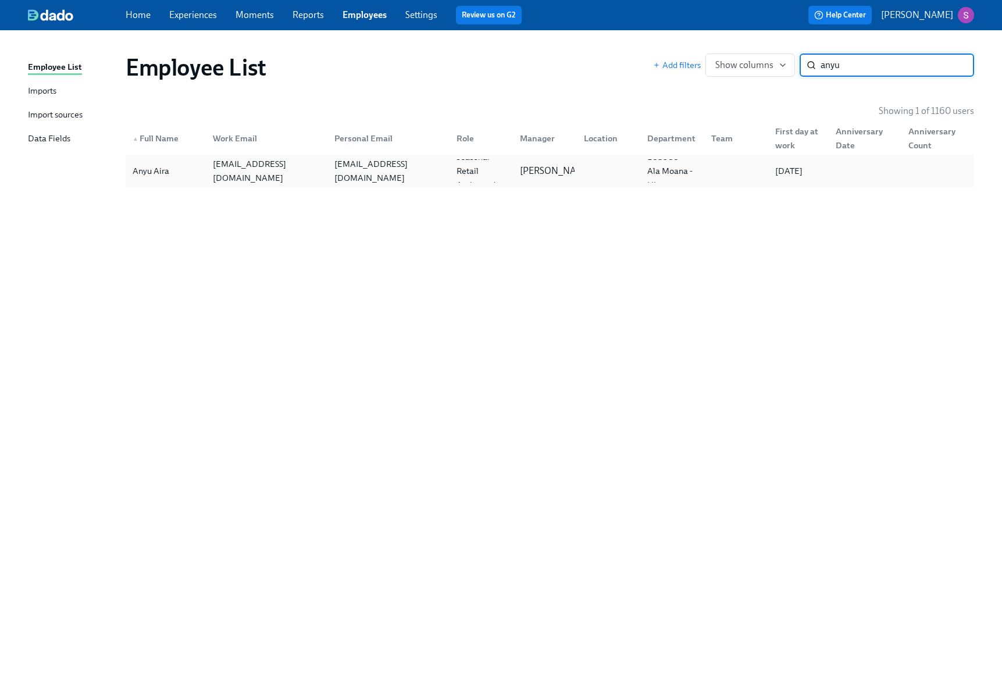
click at [182, 172] on div "Anyu Aira" at bounding box center [166, 170] width 76 height 23
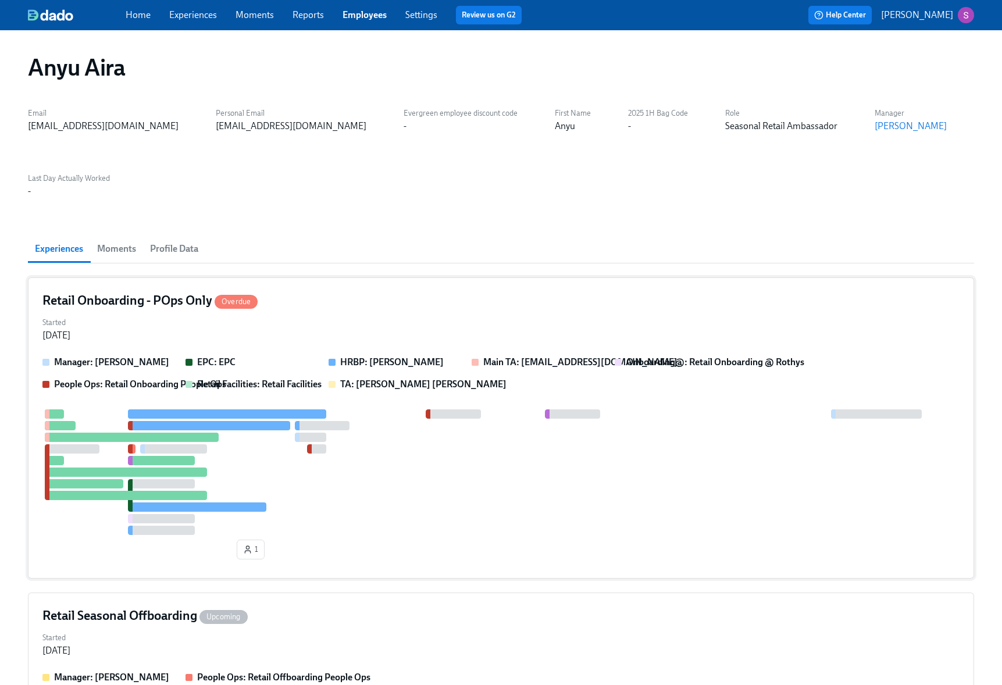
click at [365, 314] on div "Started Sep 22, 2025" at bounding box center [500, 328] width 917 height 28
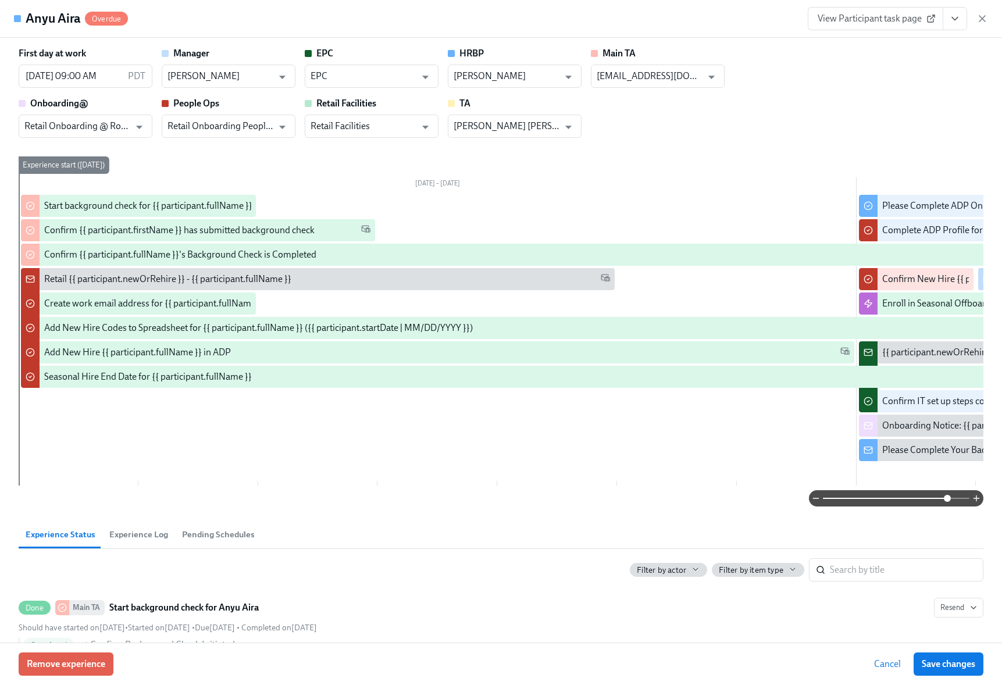
drag, startPoint x: 863, startPoint y: 497, endPoint x: 948, endPoint y: 493, distance: 85.0
click at [948, 493] on span at bounding box center [896, 498] width 147 height 16
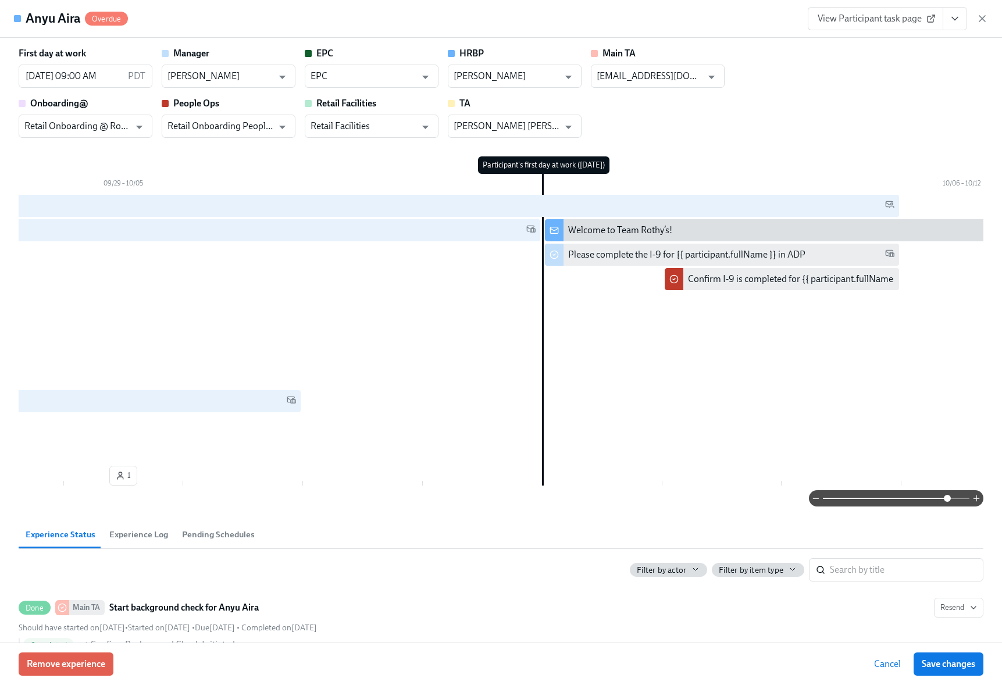
scroll to position [0, 1999]
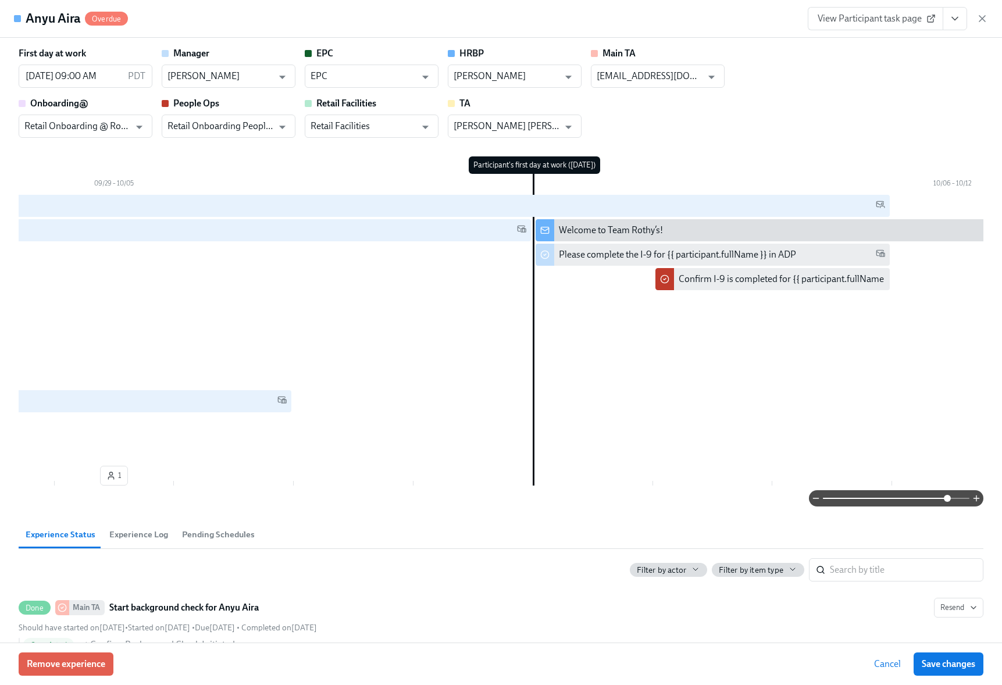
click at [576, 238] on div "Welcome to Team Rothy’s!" at bounding box center [833, 230] width 594 height 22
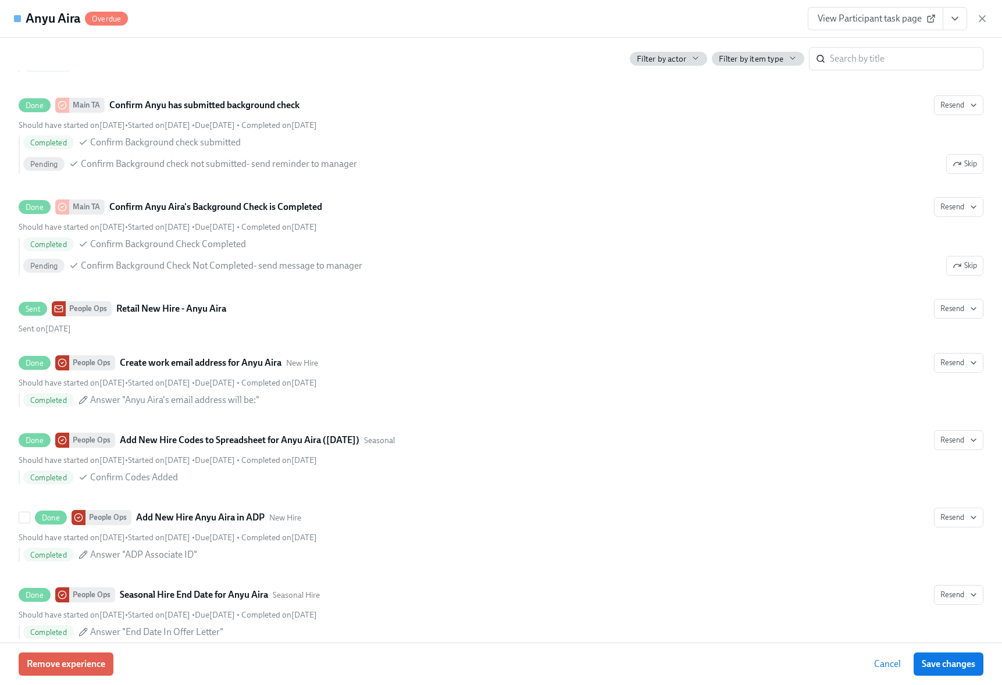
scroll to position [0, 0]
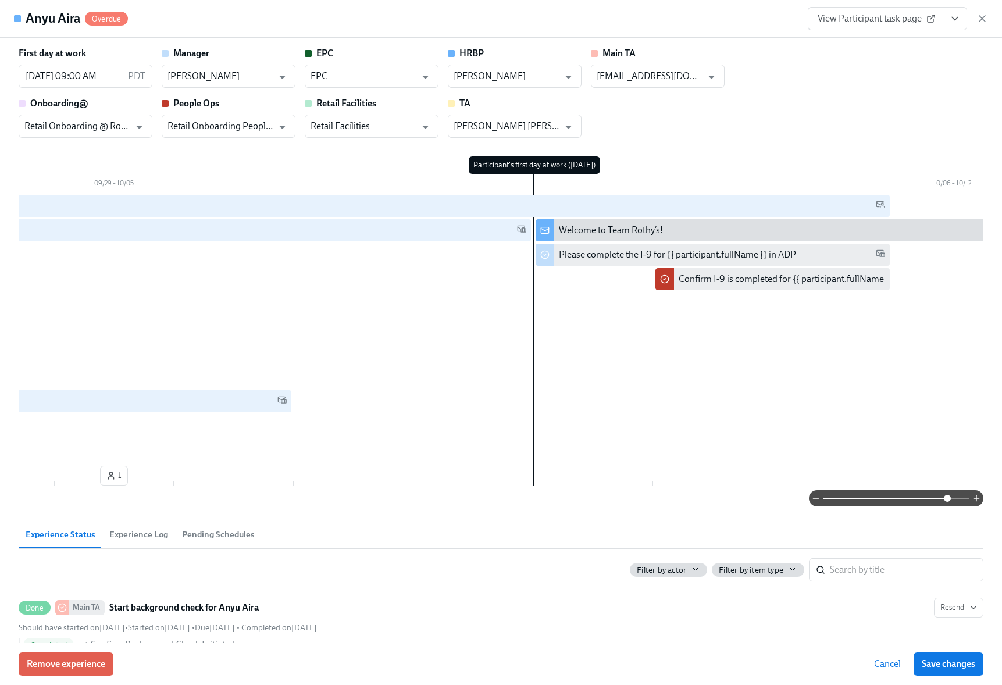
click at [892, 20] on span "View Participant task page" at bounding box center [876, 19] width 116 height 12
click at [596, 230] on div "Welcome to Team Rothy’s!" at bounding box center [611, 230] width 104 height 13
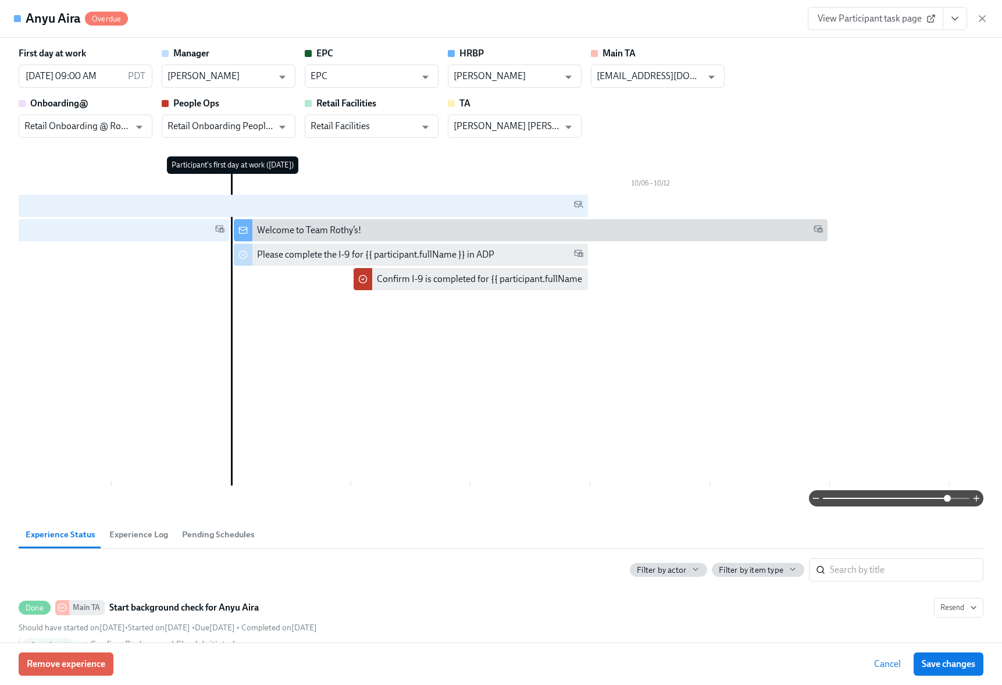
scroll to position [0, 2773]
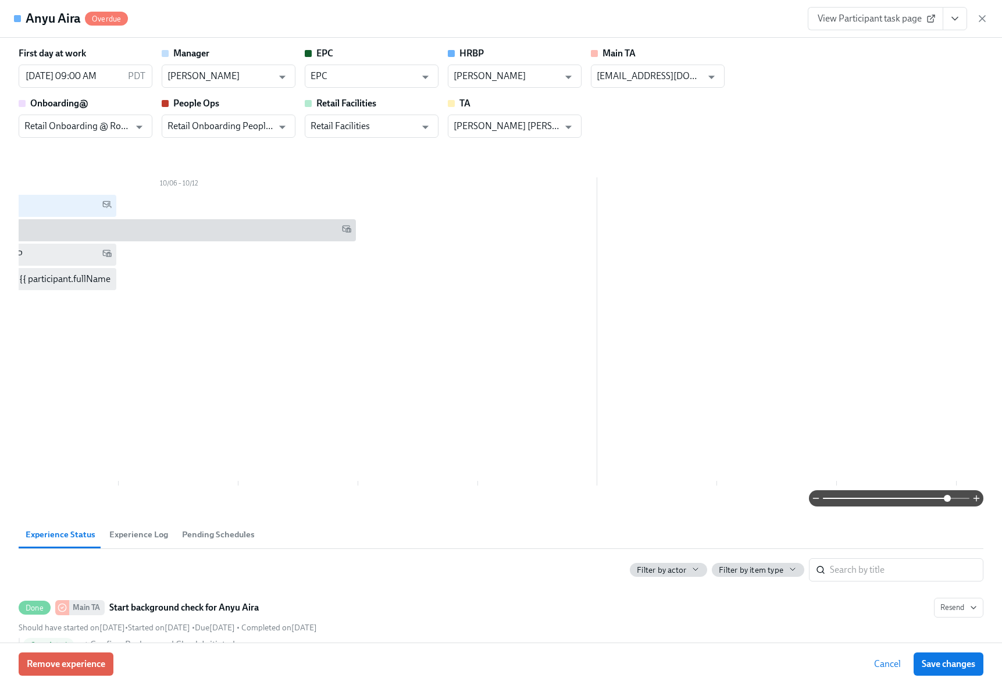
click at [272, 228] on div "Welcome to Team Rothy’s!" at bounding box center [68, 230] width 566 height 13
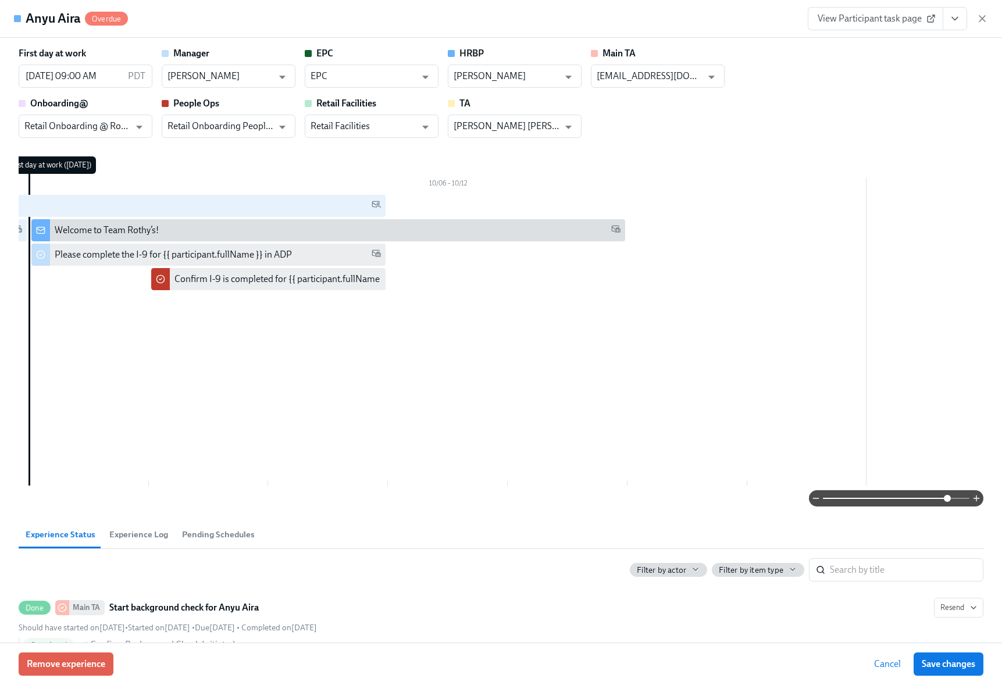
scroll to position [0, 2425]
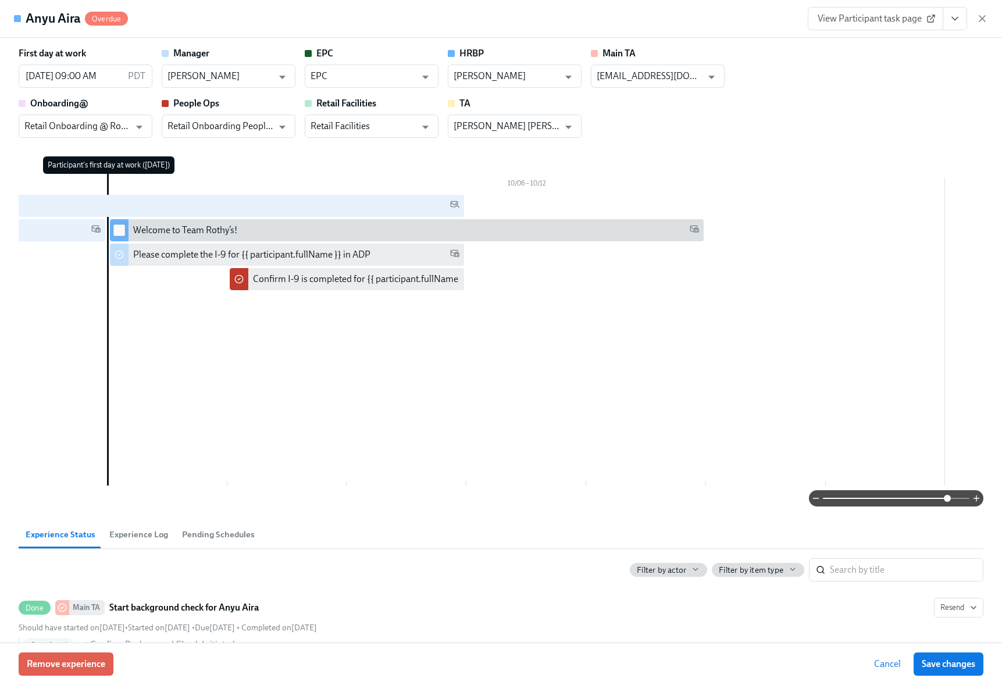
click at [120, 233] on input "checkbox" at bounding box center [119, 230] width 10 height 10
checkbox input "true"
click at [146, 233] on div "Welcome to Team Rothy’s!" at bounding box center [185, 230] width 104 height 13
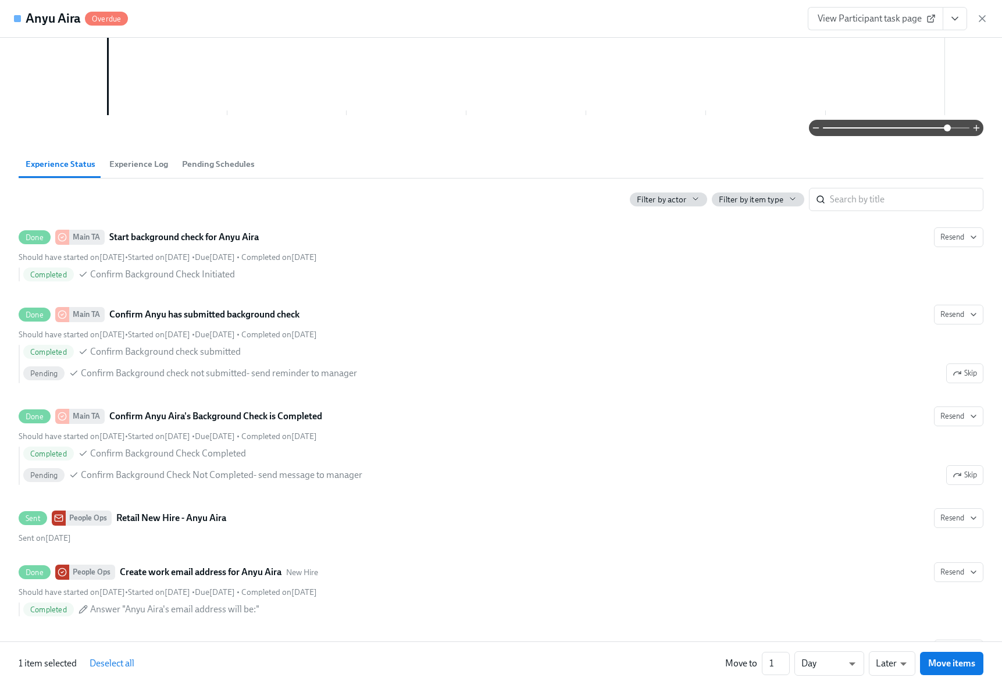
click at [146, 168] on span "Experience Log" at bounding box center [138, 164] width 59 height 13
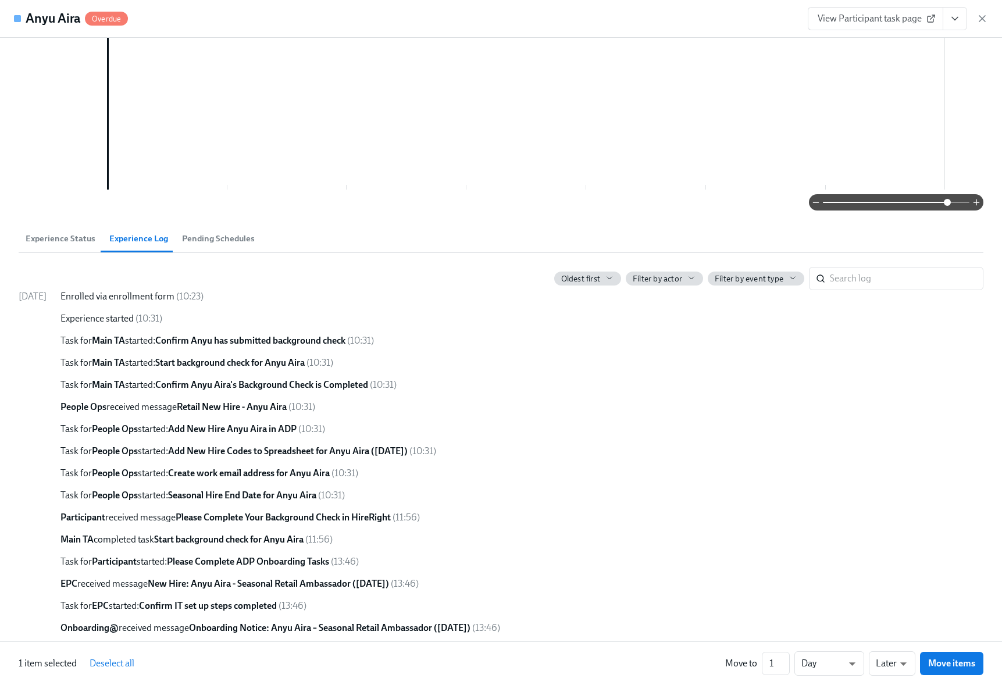
click at [223, 240] on span "Pending Schedules" at bounding box center [218, 238] width 73 height 13
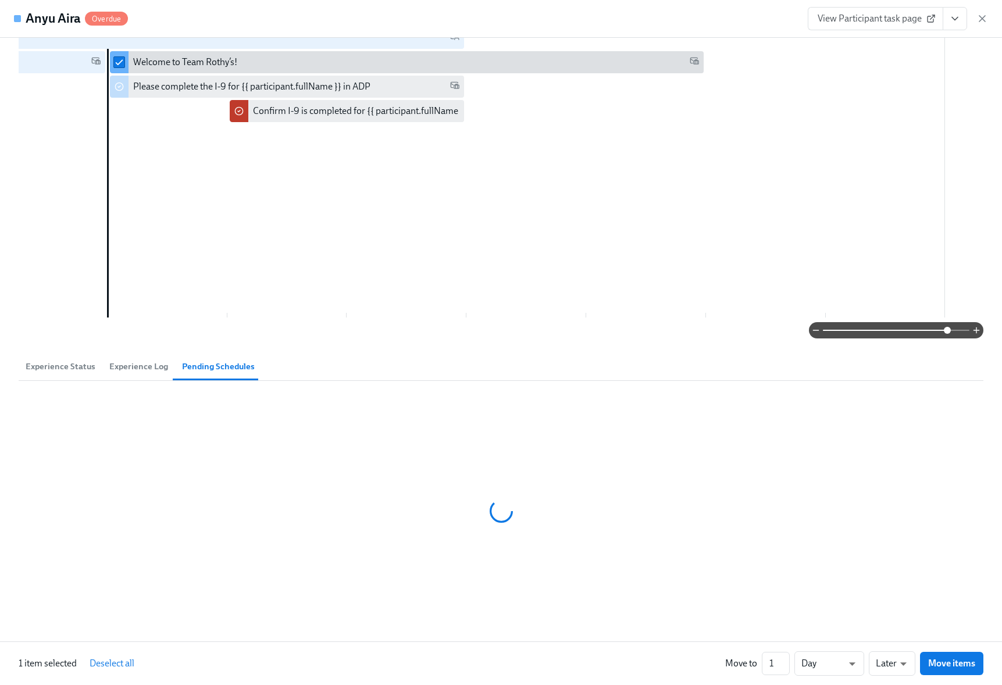
scroll to position [189, 0]
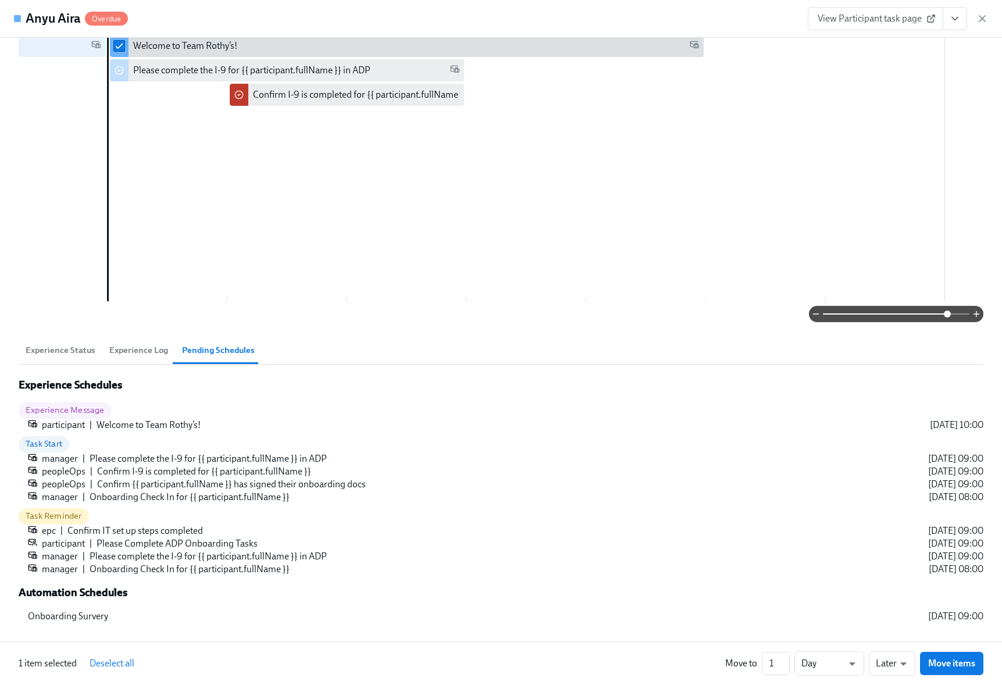
click at [134, 354] on span "Experience Log" at bounding box center [138, 350] width 59 height 13
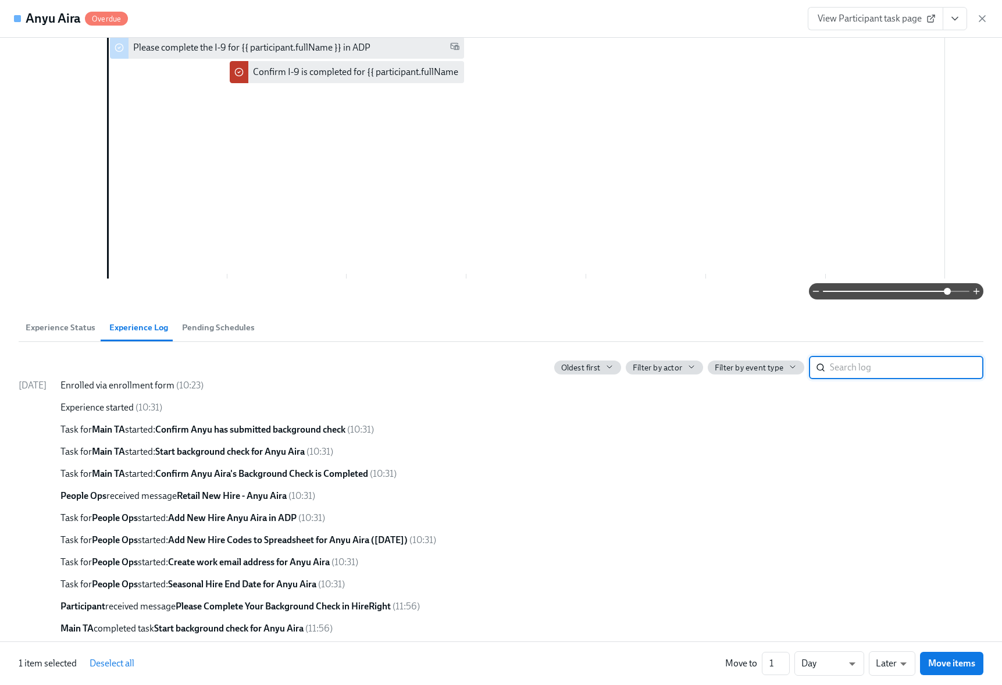
scroll to position [0, 0]
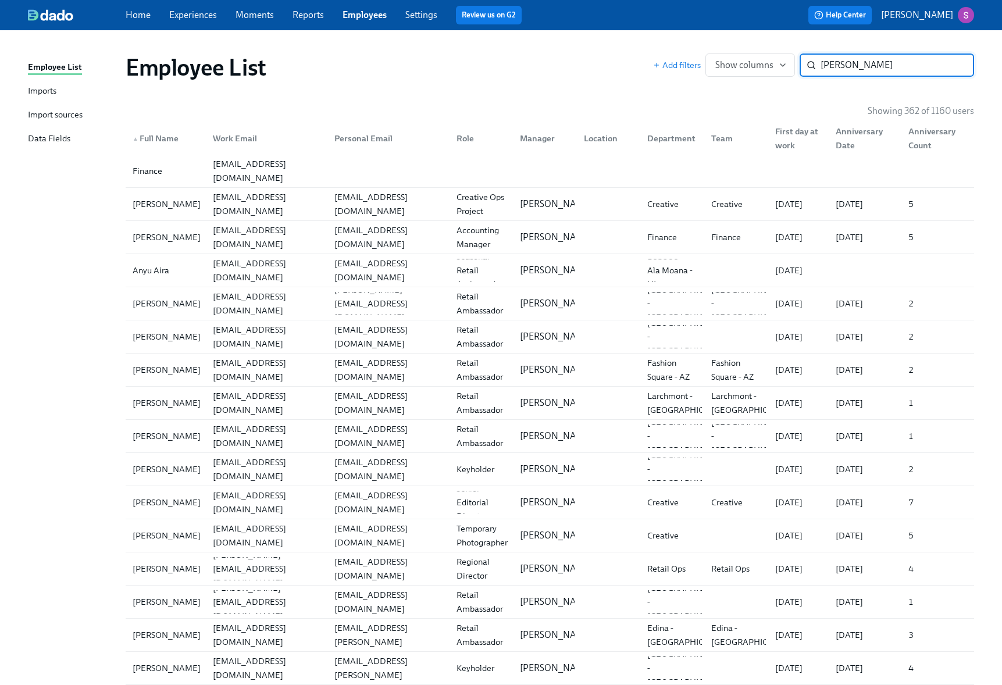
type input "angelle"
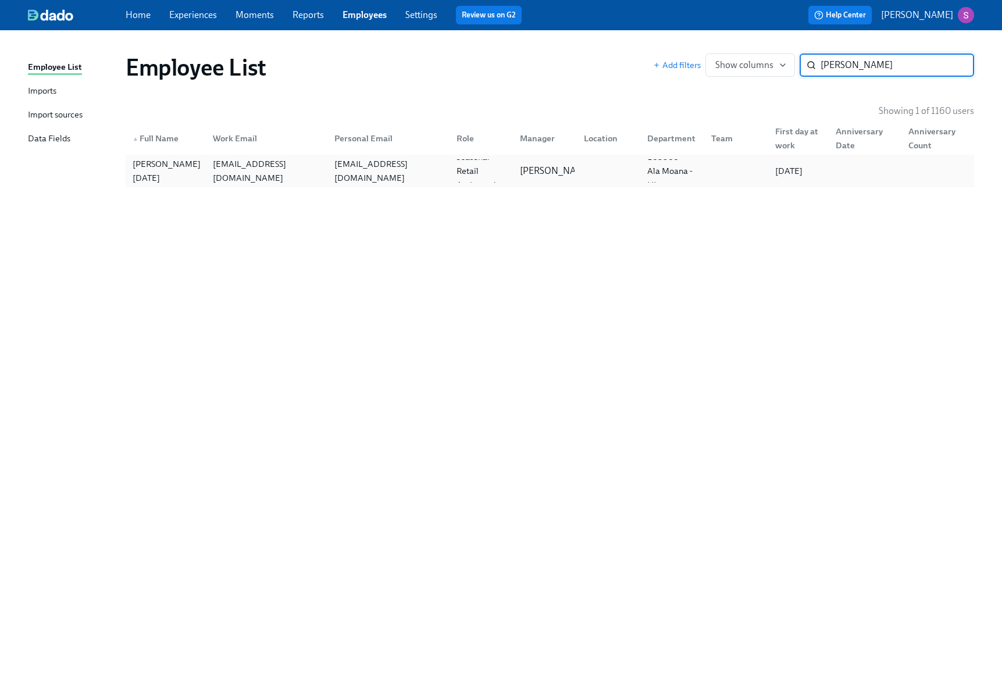
click at [202, 168] on div "Angelle Pascua" at bounding box center [166, 170] width 76 height 23
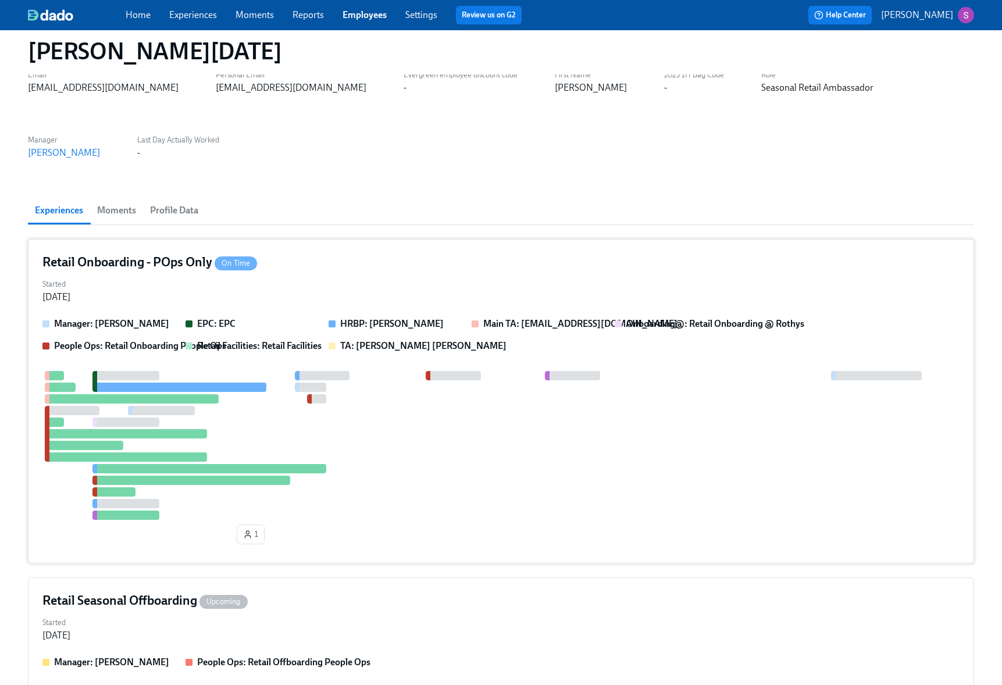
scroll to position [6, 0]
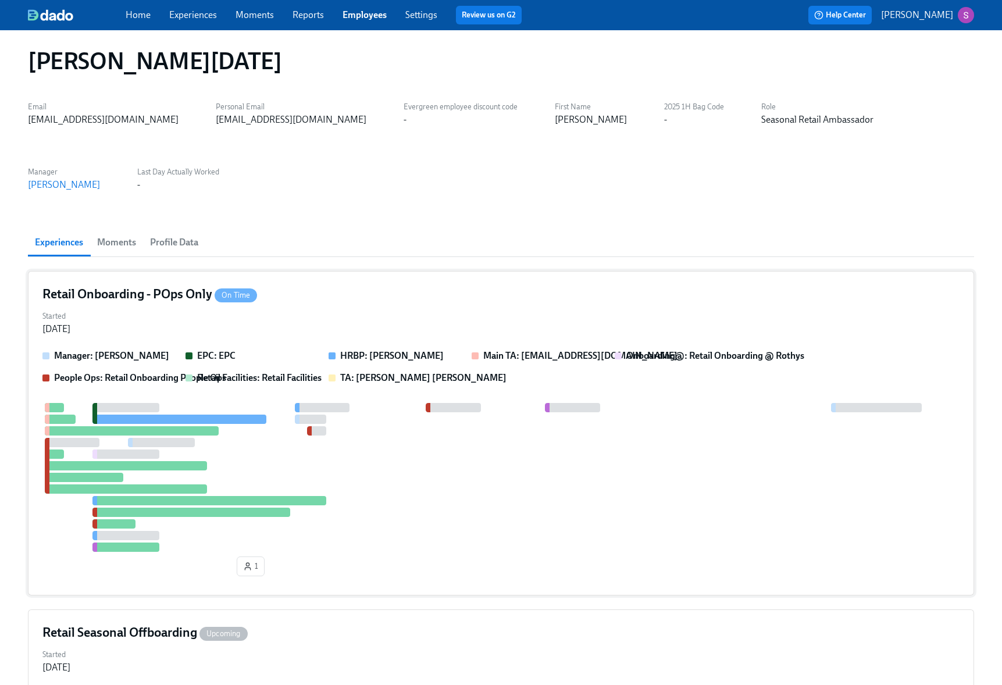
click at [317, 286] on div "Retail Onboarding - POps Only On Time" at bounding box center [500, 294] width 917 height 17
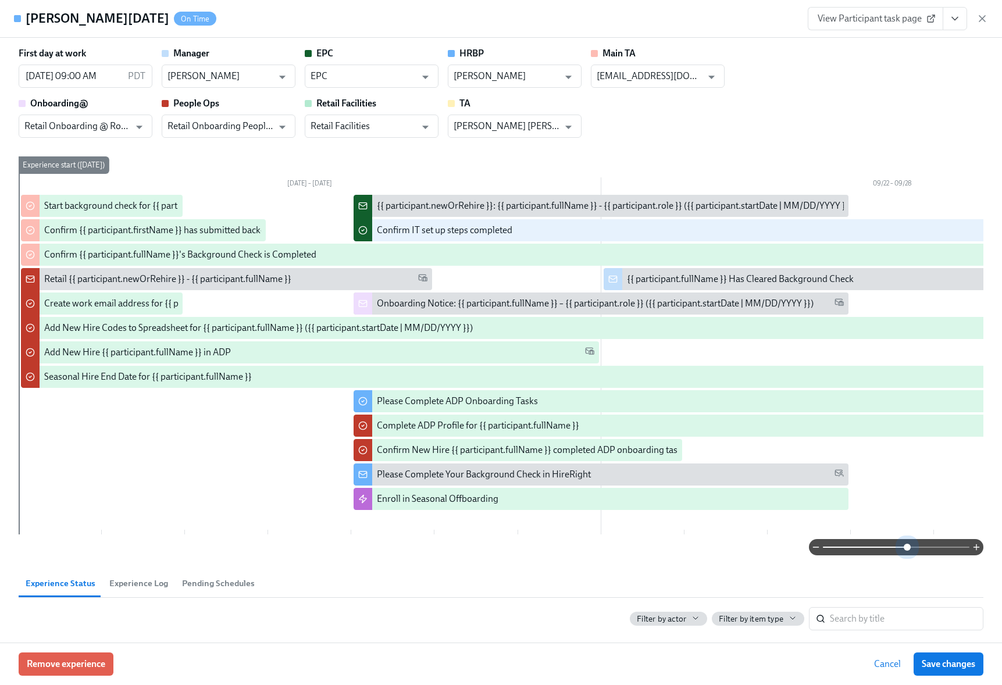
click at [908, 544] on span at bounding box center [896, 547] width 147 height 16
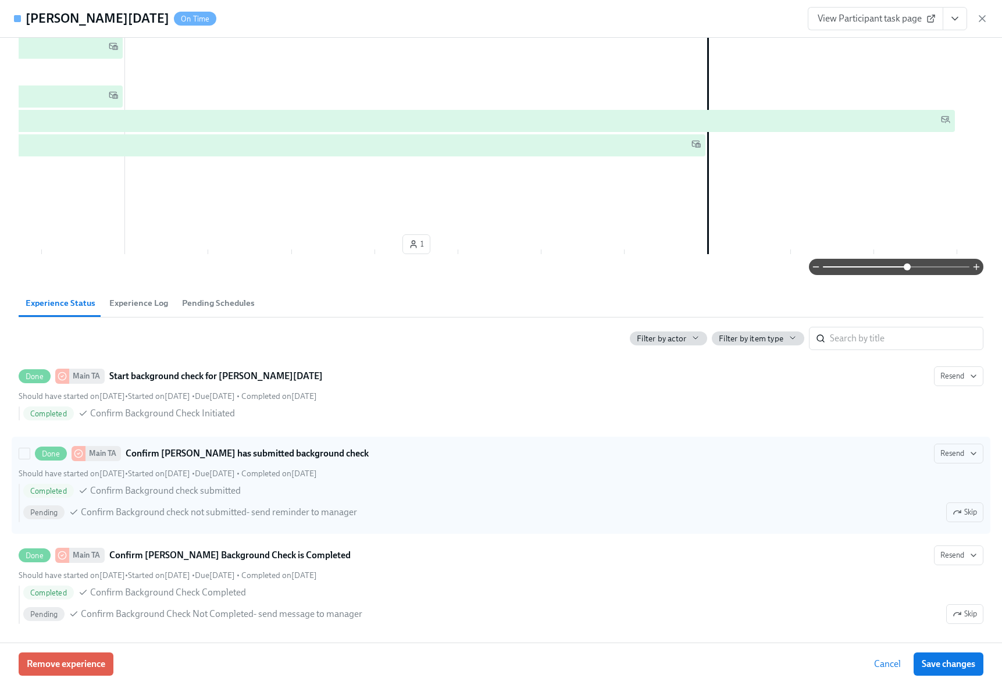
scroll to position [0, 0]
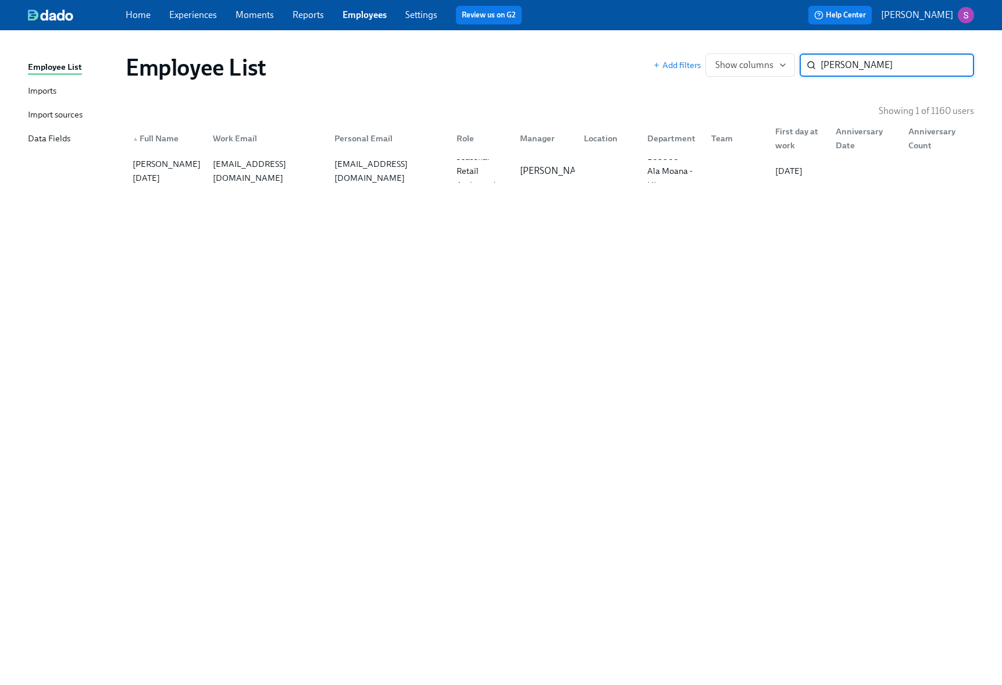
click at [183, 14] on link "Experiences" at bounding box center [193, 14] width 48 height 11
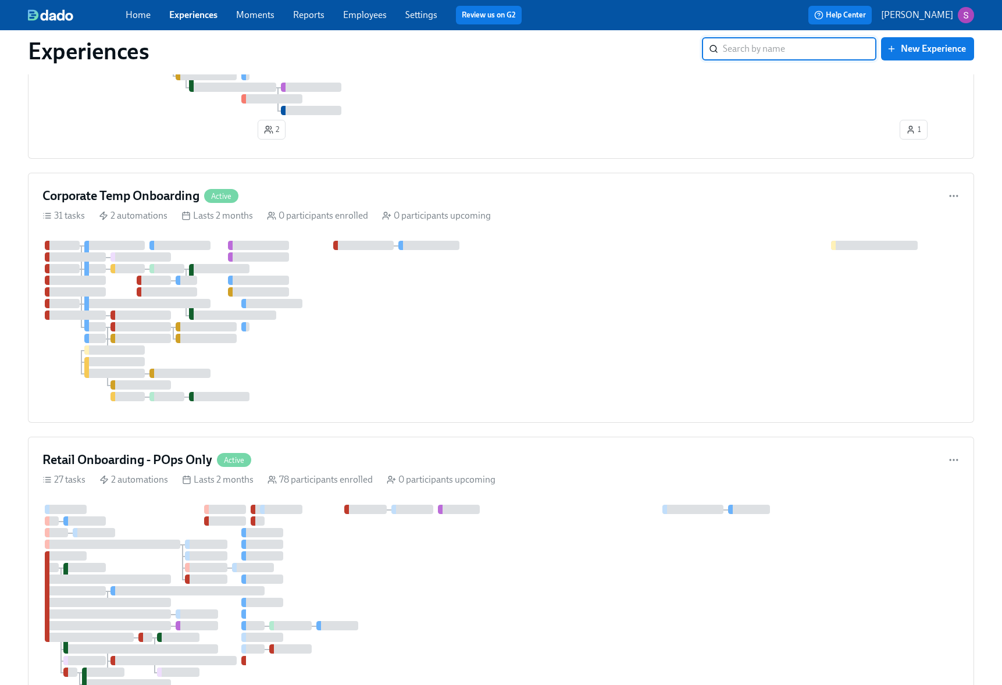
scroll to position [950, 0]
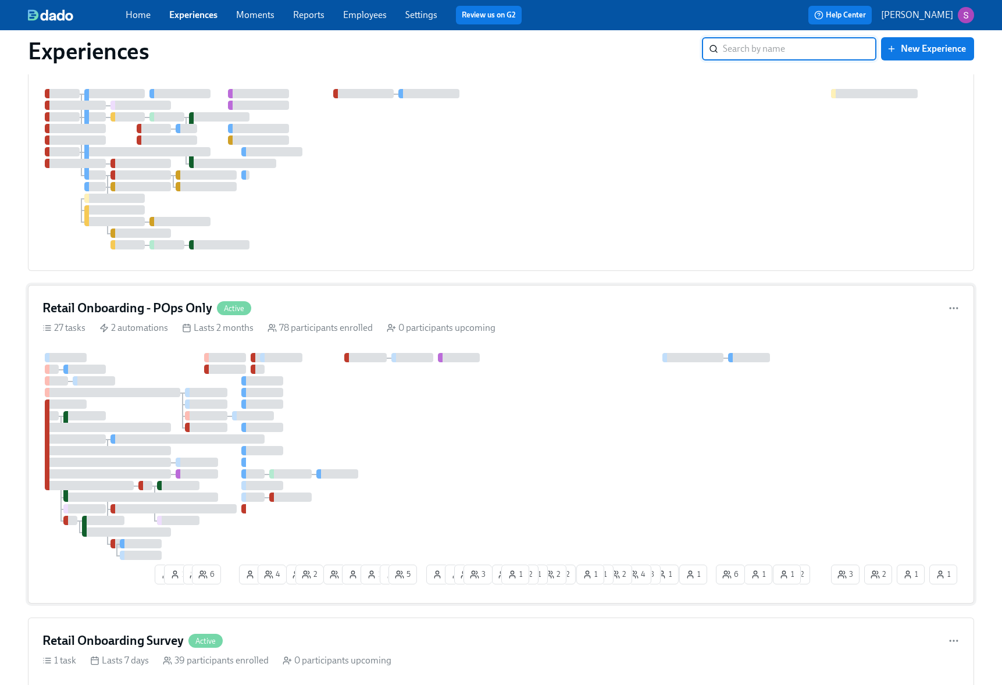
click at [365, 303] on div "Retail Onboarding - POps Only Active" at bounding box center [500, 308] width 917 height 17
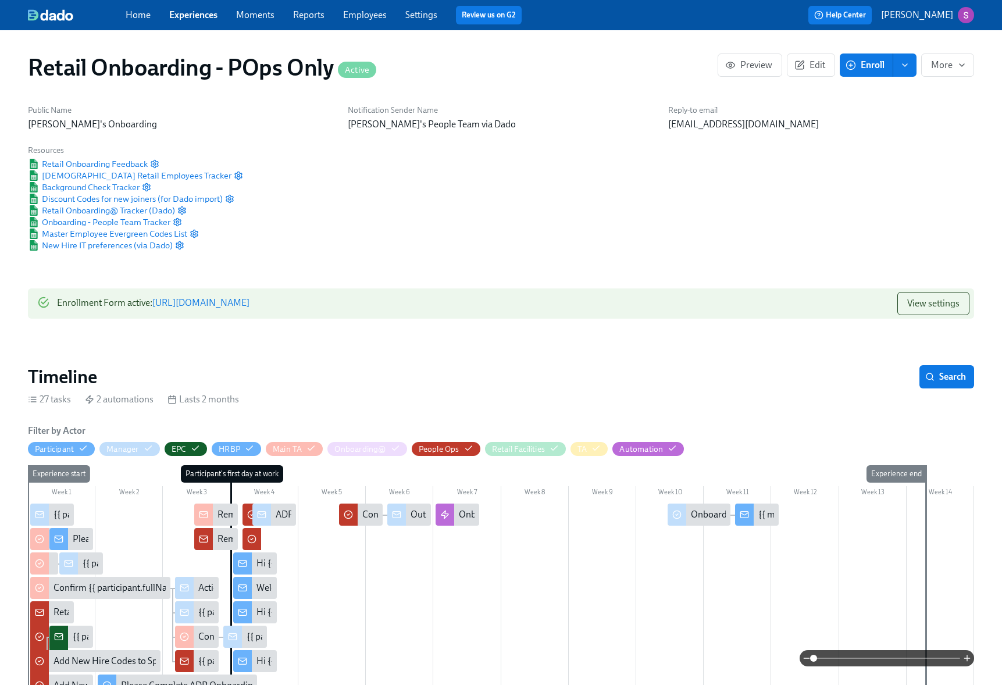
scroll to position [0, 15066]
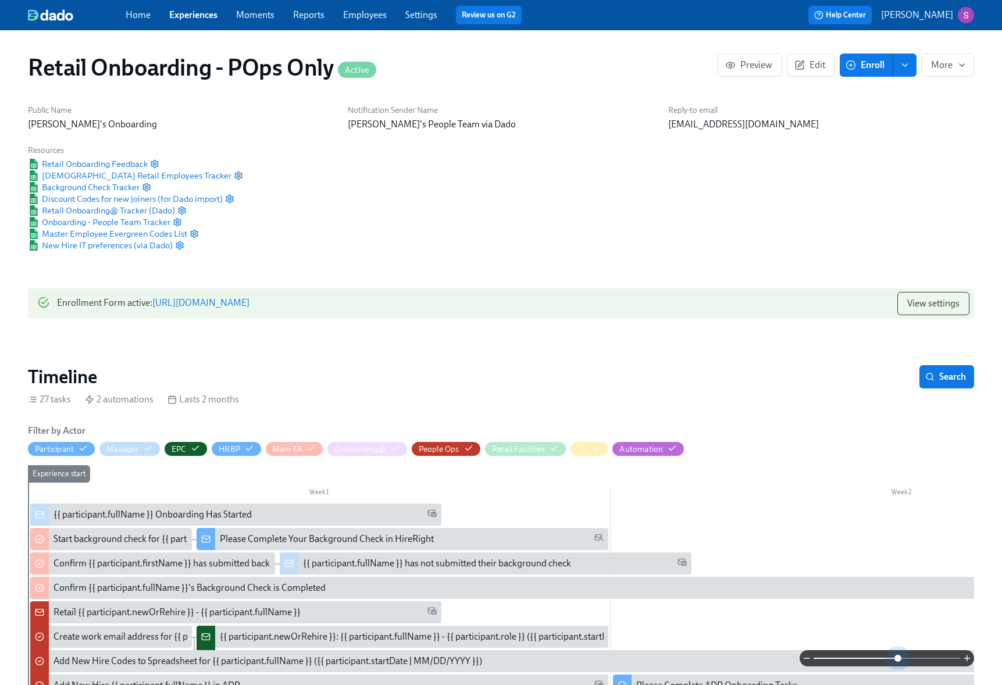
click at [897, 657] on span at bounding box center [887, 658] width 147 height 16
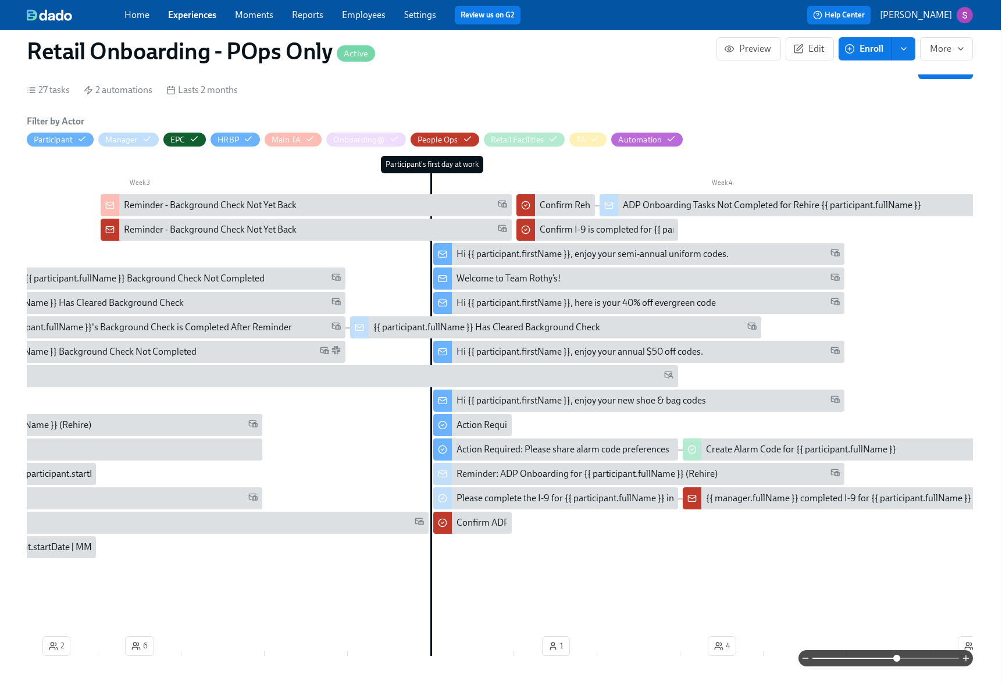
scroll to position [0, 1498]
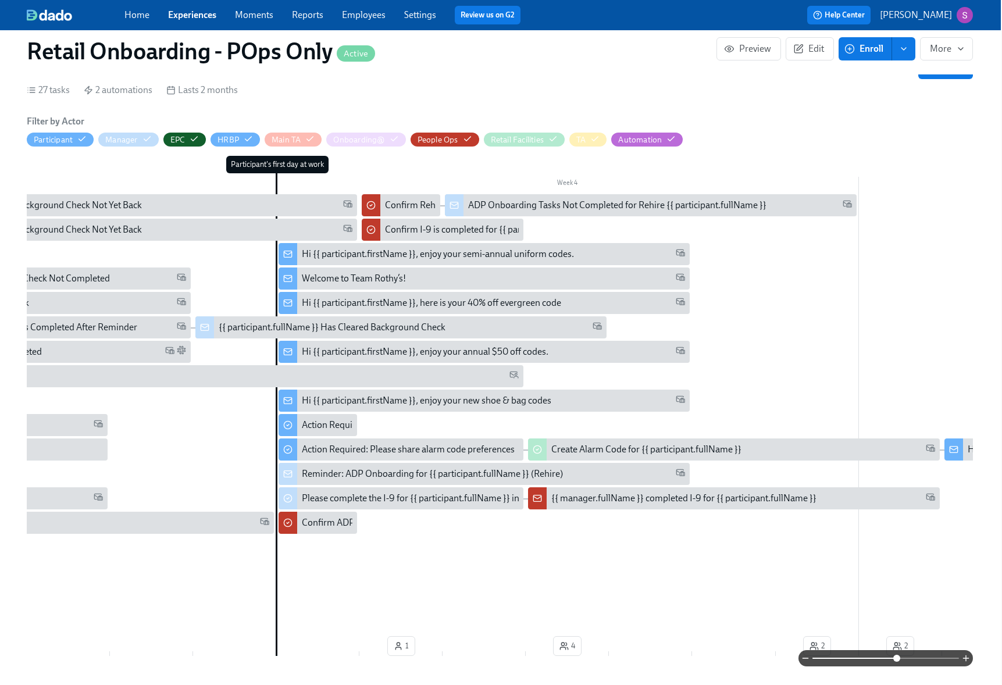
click at [416, 279] on div "Welcome to Team Rothy’s!" at bounding box center [493, 278] width 383 height 13
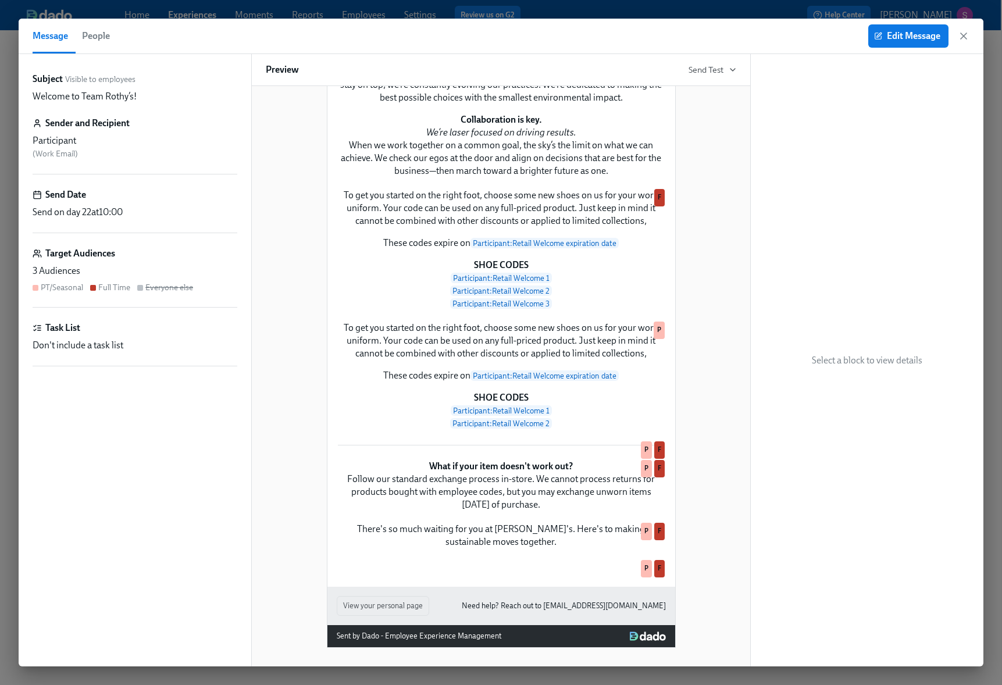
scroll to position [573, 0]
click at [966, 37] on icon "button" at bounding box center [964, 36] width 12 height 12
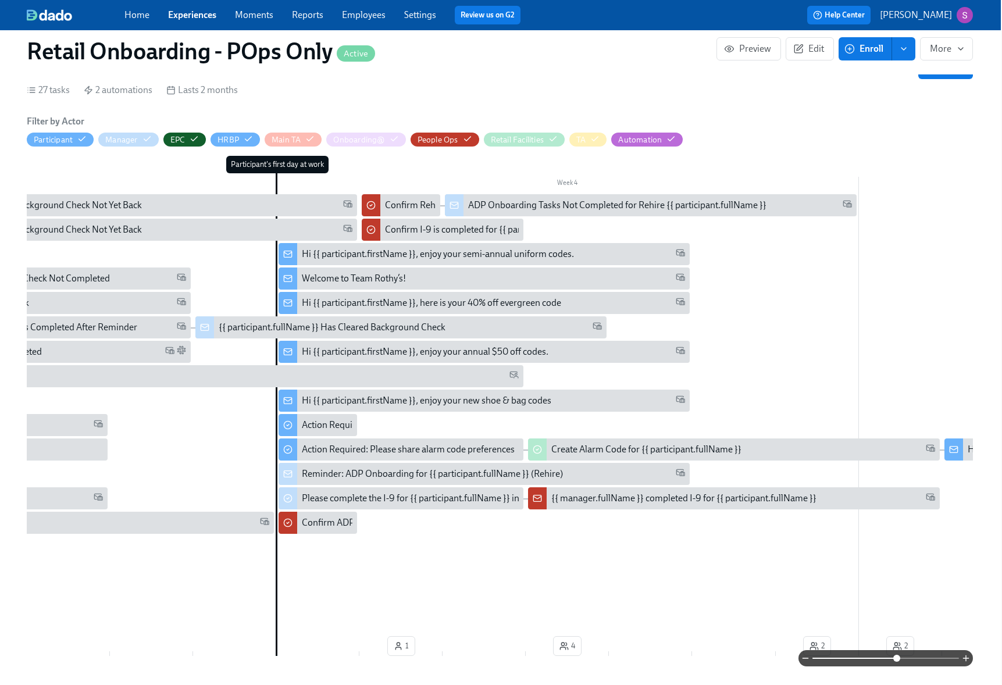
click at [465, 305] on div "Hi {{ participant.firstName }}, here is your 40% off evergreen code" at bounding box center [431, 303] width 259 height 13
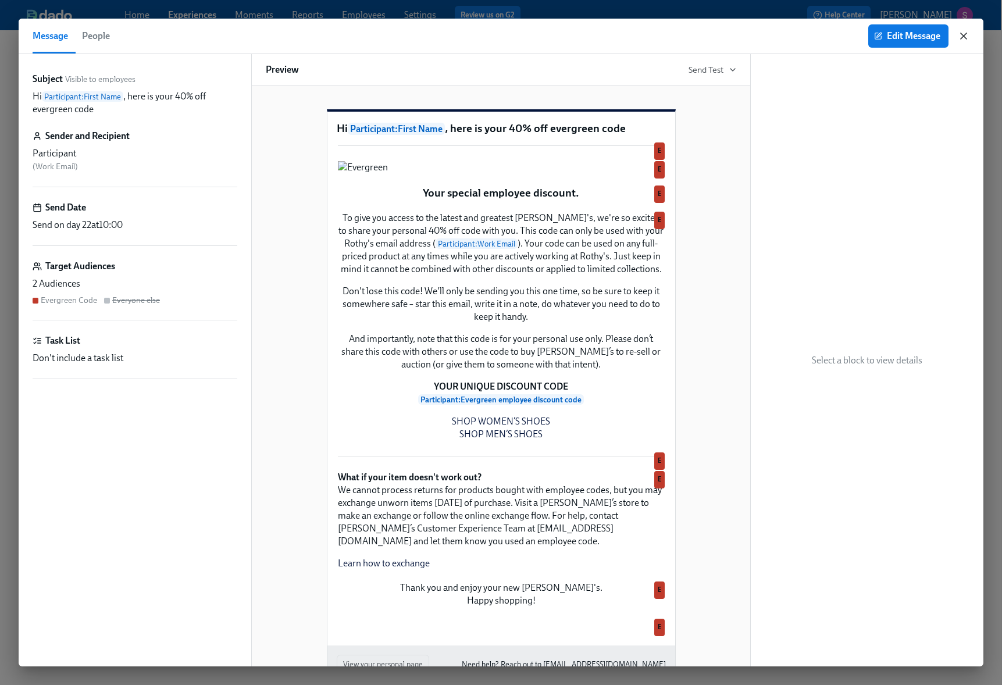
click at [968, 37] on icon "button" at bounding box center [964, 36] width 12 height 12
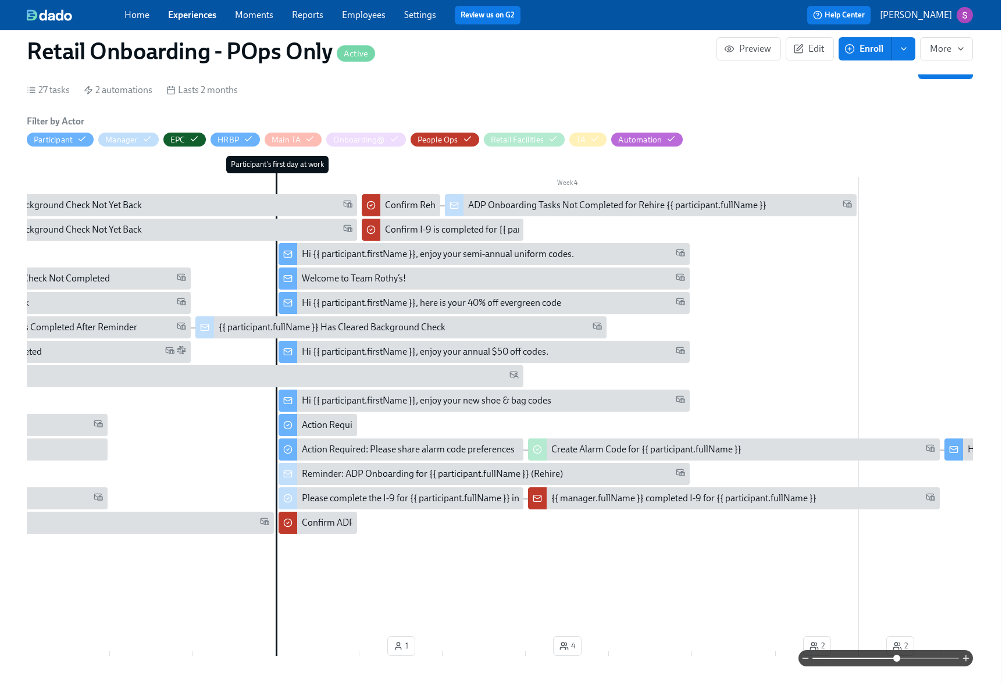
click at [532, 402] on div "Hi {{ participant.firstName }}, enjoy your new shoe & bag codes" at bounding box center [427, 400] width 250 height 13
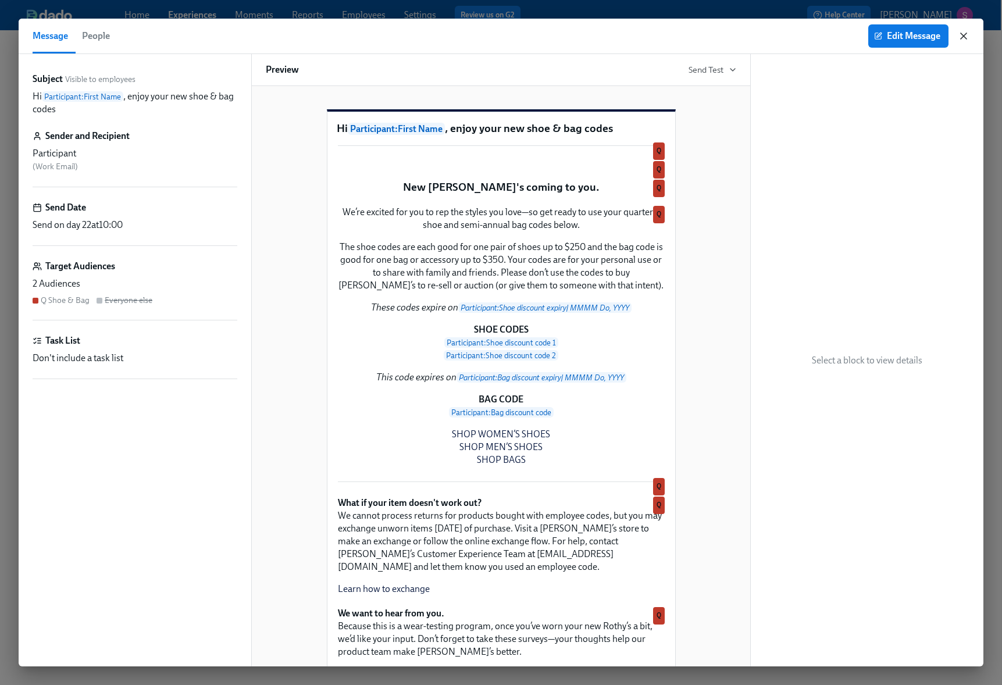
click at [966, 38] on icon "button" at bounding box center [964, 36] width 6 height 6
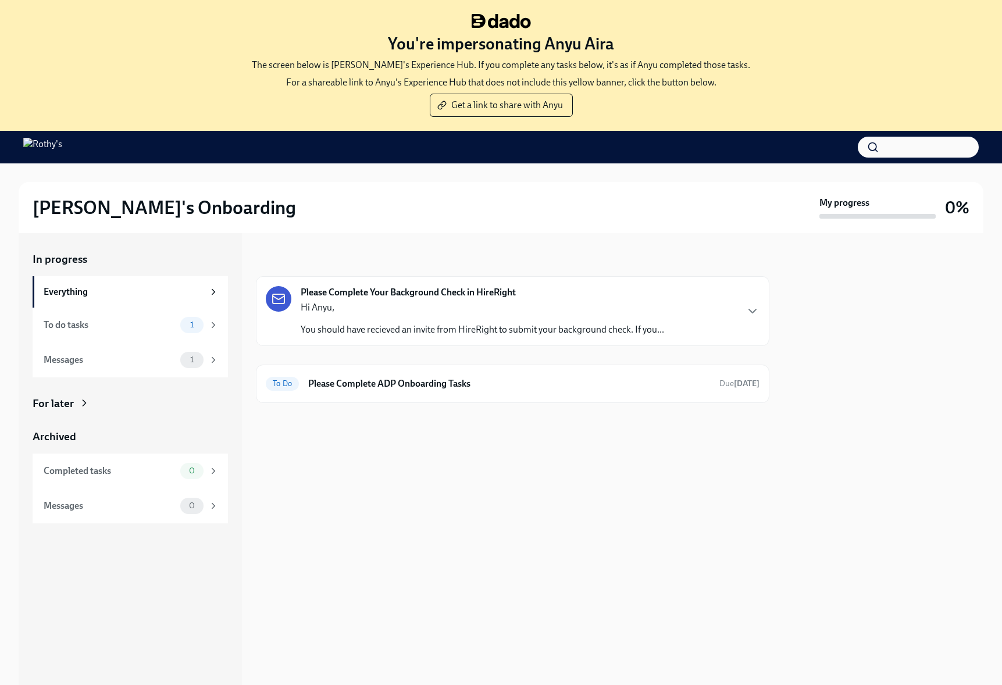
click at [415, 311] on p "Hi Anyu," at bounding box center [483, 307] width 364 height 13
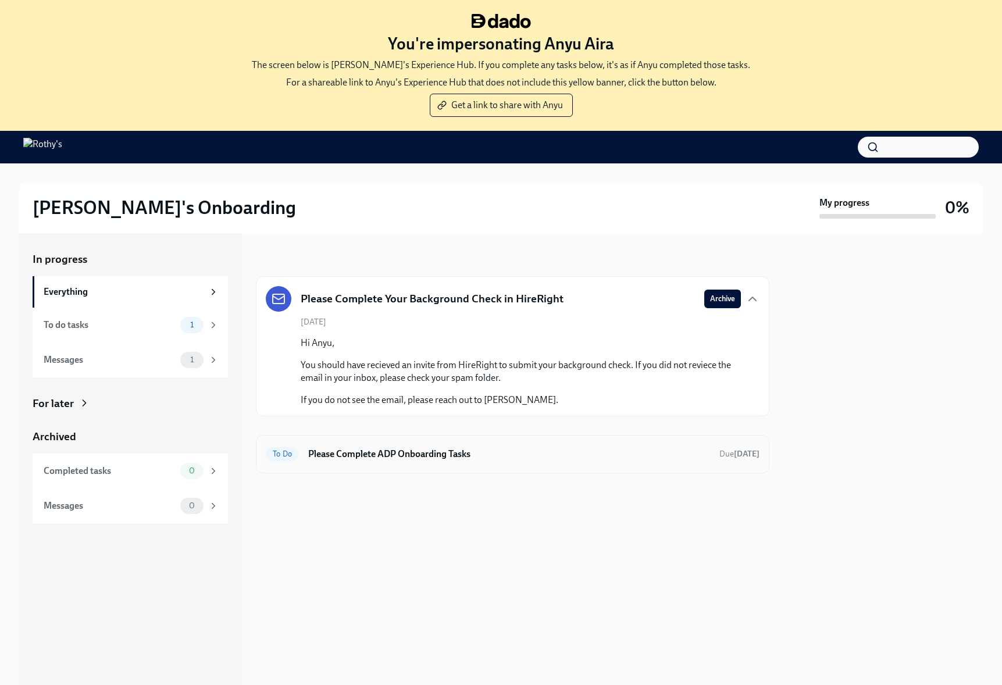
click at [358, 457] on h6 "Please Complete ADP Onboarding Tasks" at bounding box center [509, 454] width 402 height 13
